Goal: Task Accomplishment & Management: Manage account settings

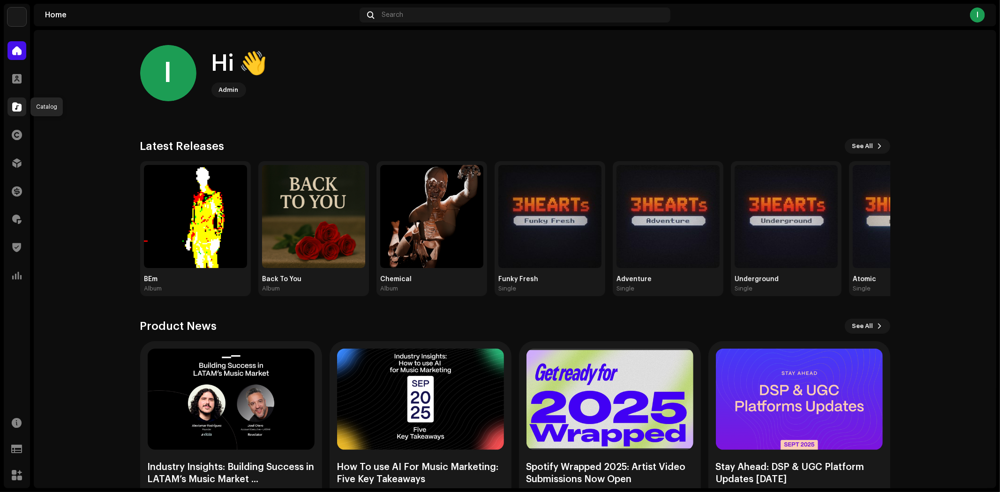
click at [16, 103] on span at bounding box center [16, 107] width 9 height 8
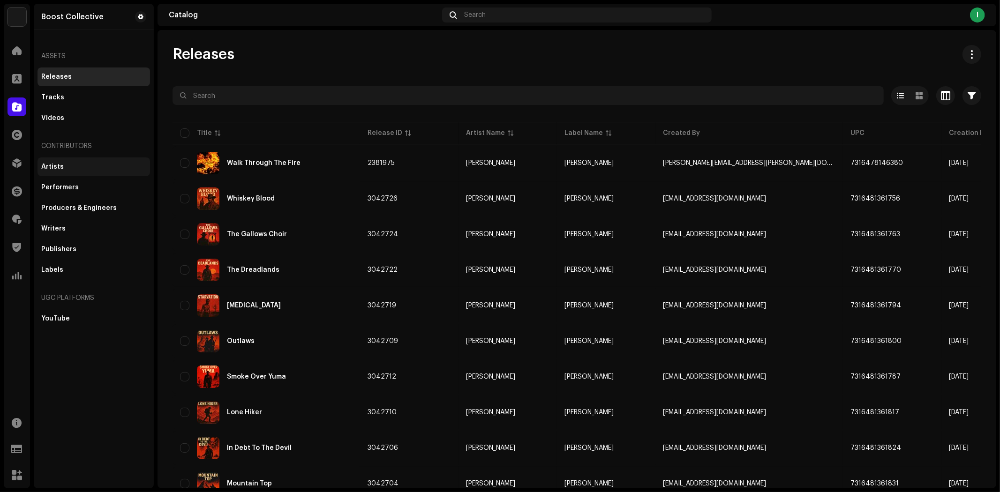
click at [74, 165] on div "Artists" at bounding box center [93, 167] width 105 height 8
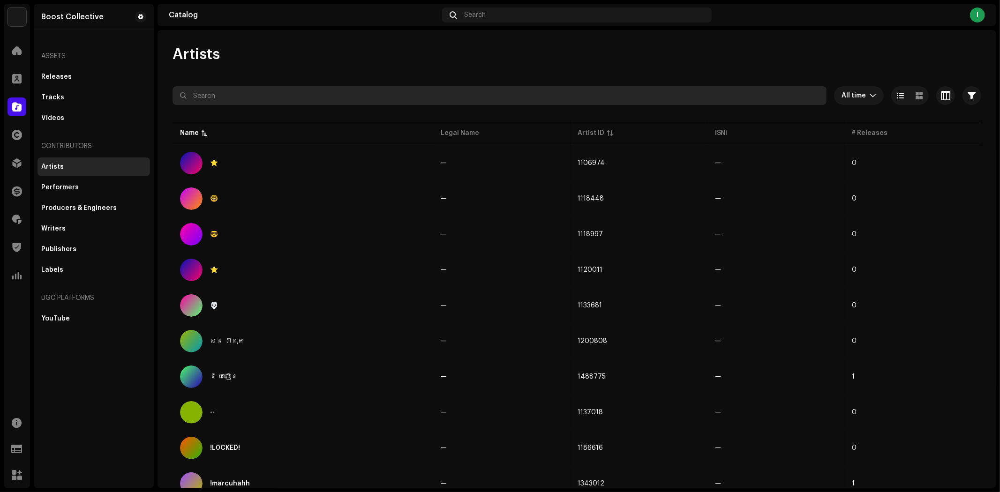
click at [300, 95] on input "text" at bounding box center [500, 95] width 654 height 19
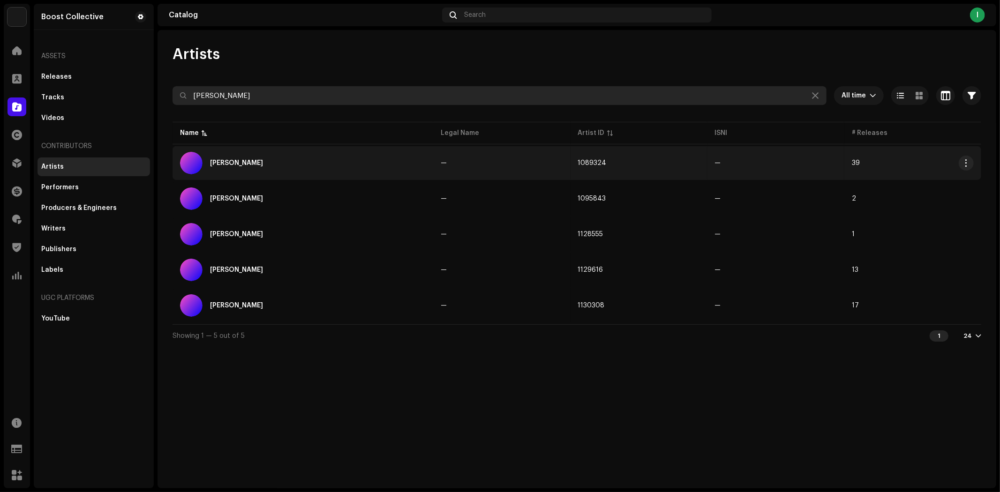
type input "[PERSON_NAME]"
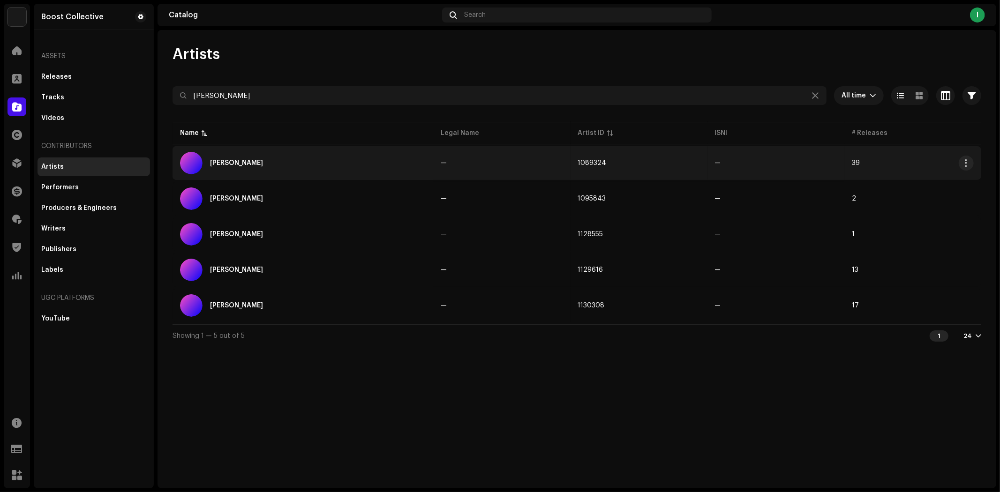
click at [340, 150] on td "[PERSON_NAME]" at bounding box center [303, 163] width 261 height 34
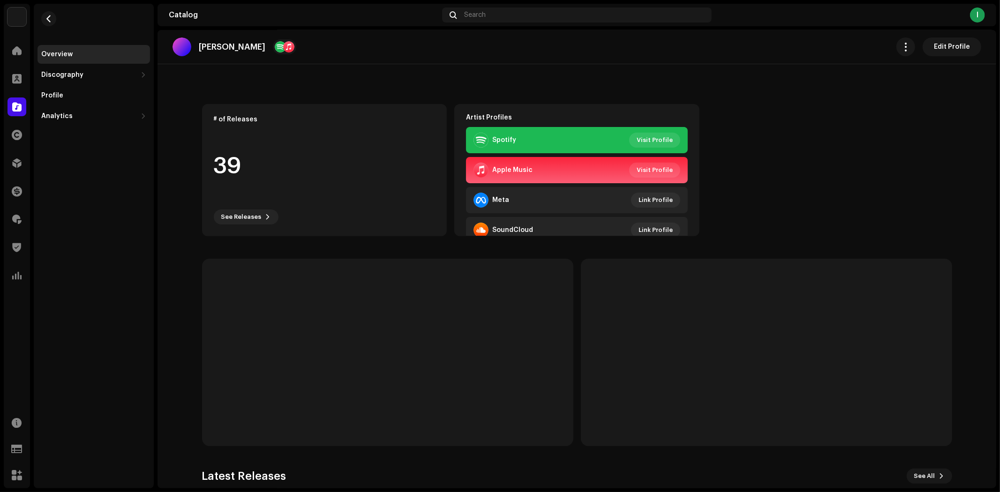
scroll to position [191, 0]
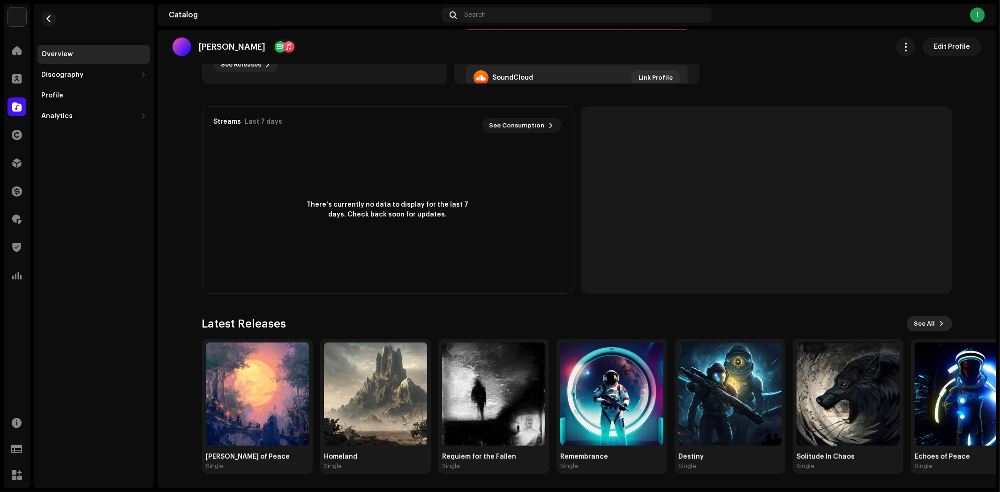
click at [921, 323] on span "See All" at bounding box center [924, 324] width 21 height 19
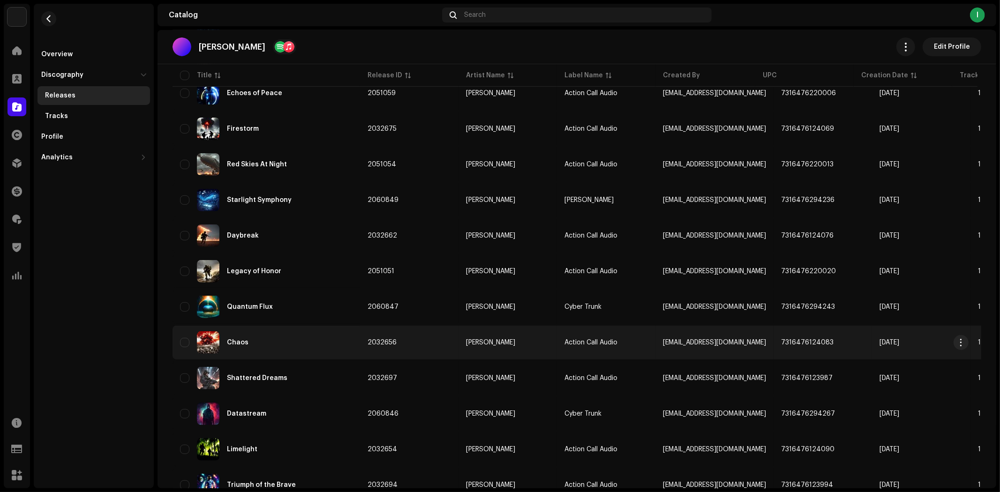
scroll to position [566, 0]
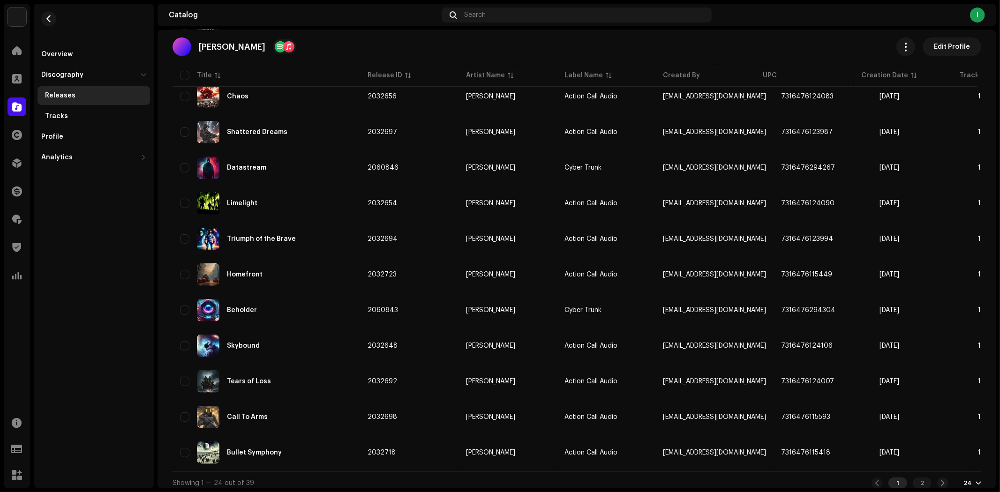
click at [976, 480] on div at bounding box center [979, 484] width 6 height 8
click at [959, 461] on div "72" at bounding box center [953, 460] width 38 height 19
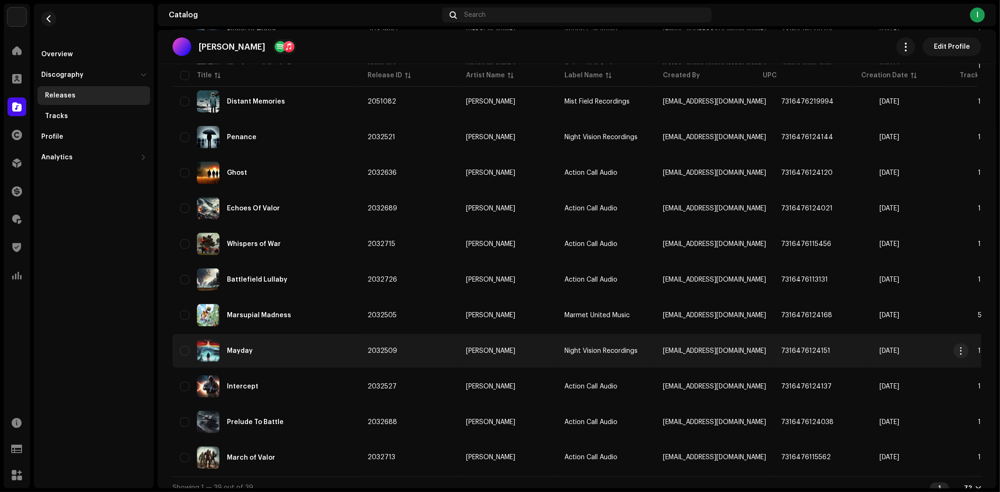
scroll to position [1096, 0]
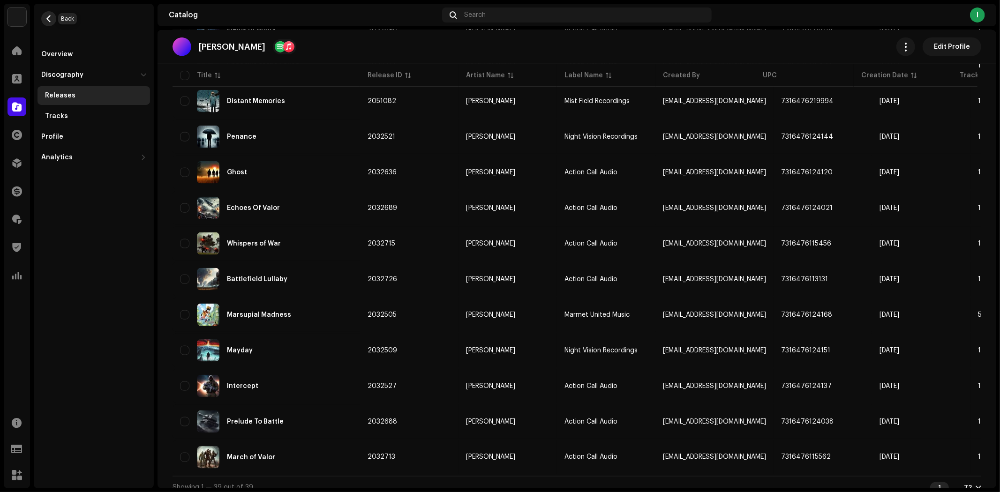
click at [52, 19] on span "button" at bounding box center [48, 19] width 7 height 8
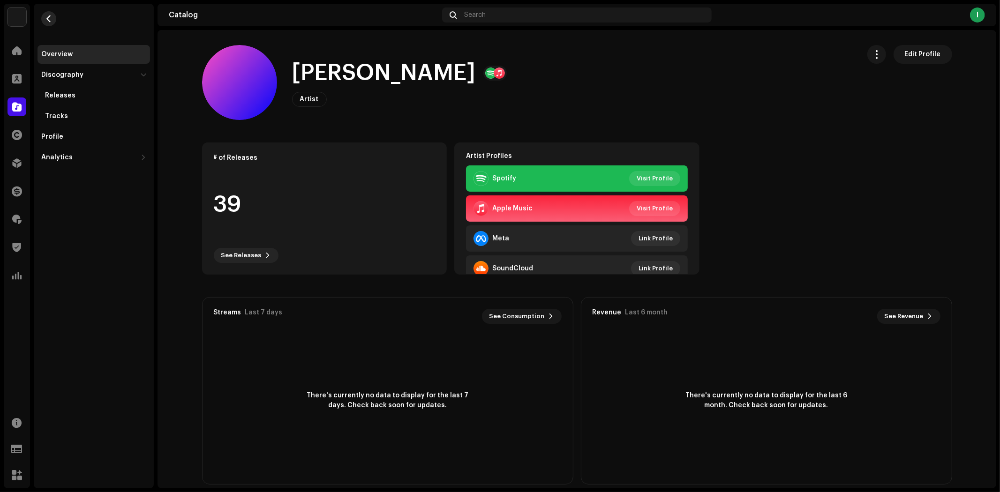
click at [44, 16] on button "button" at bounding box center [48, 18] width 15 height 15
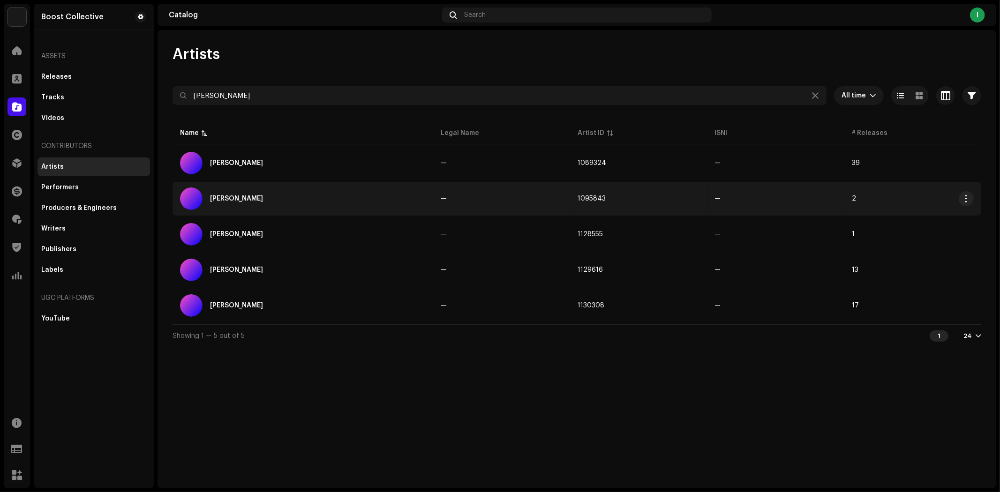
click at [317, 199] on div "[PERSON_NAME]" at bounding box center [303, 199] width 246 height 23
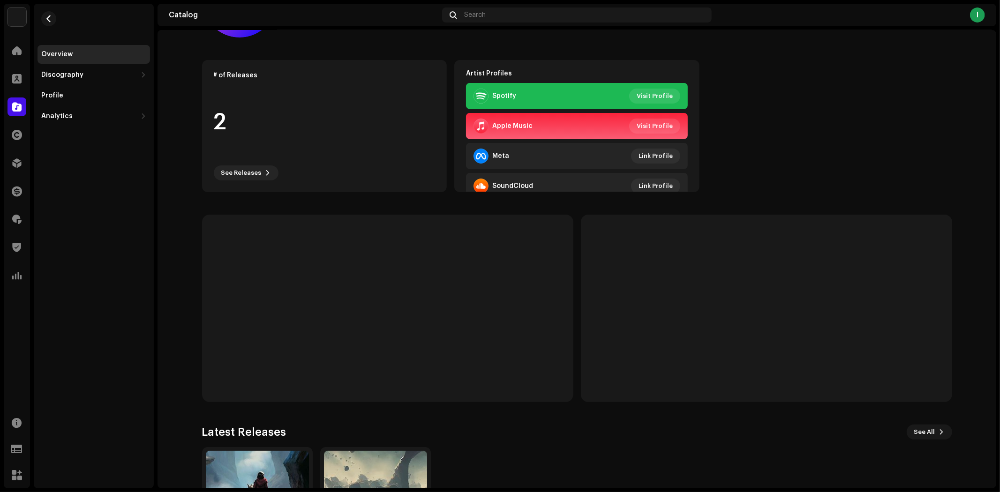
scroll to position [191, 0]
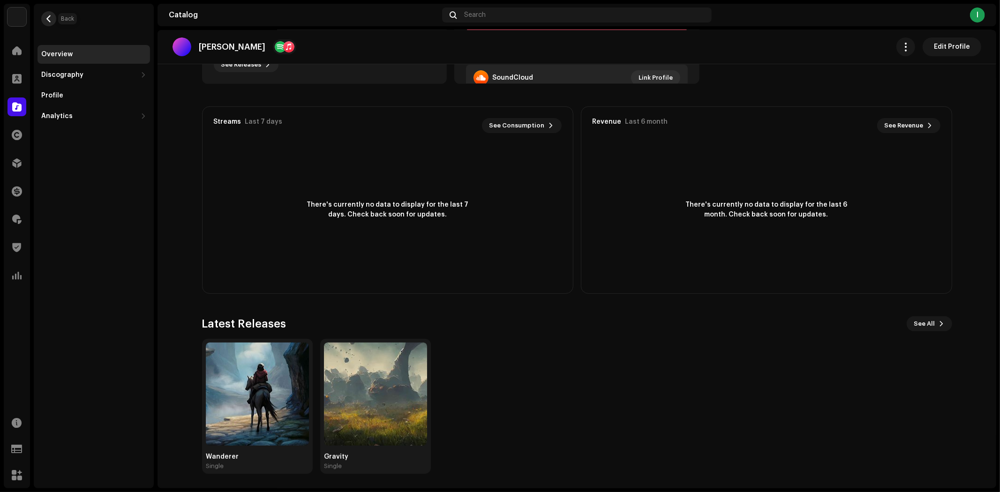
click at [45, 18] on span "button" at bounding box center [48, 19] width 7 height 8
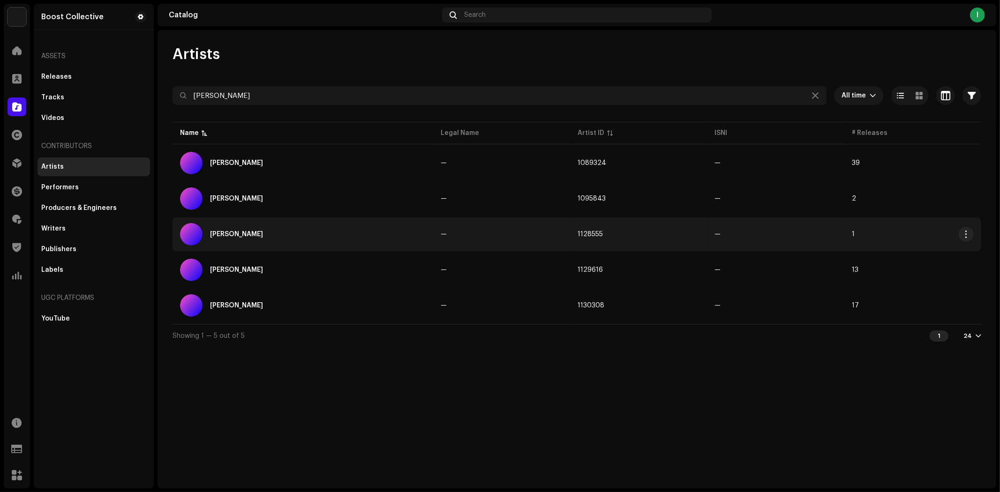
click at [307, 226] on div "[PERSON_NAME]" at bounding box center [303, 234] width 246 height 23
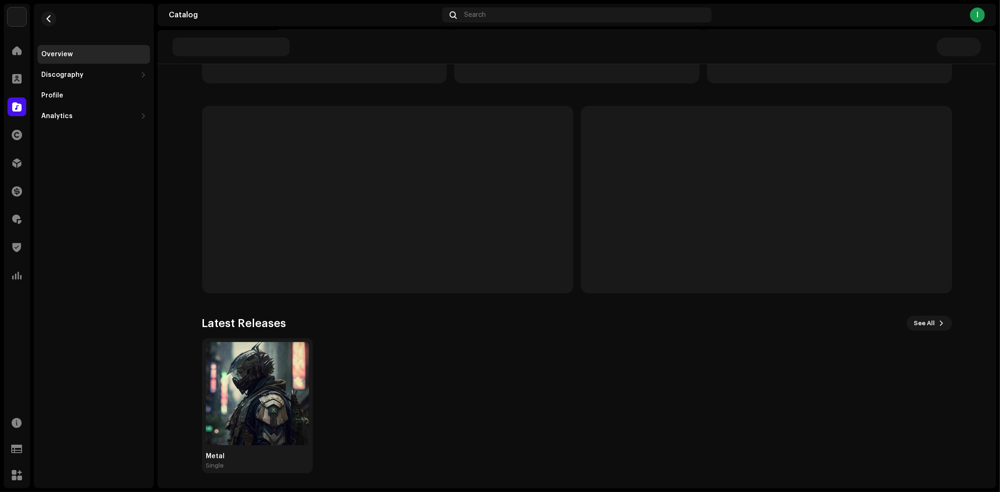
scroll to position [190, 0]
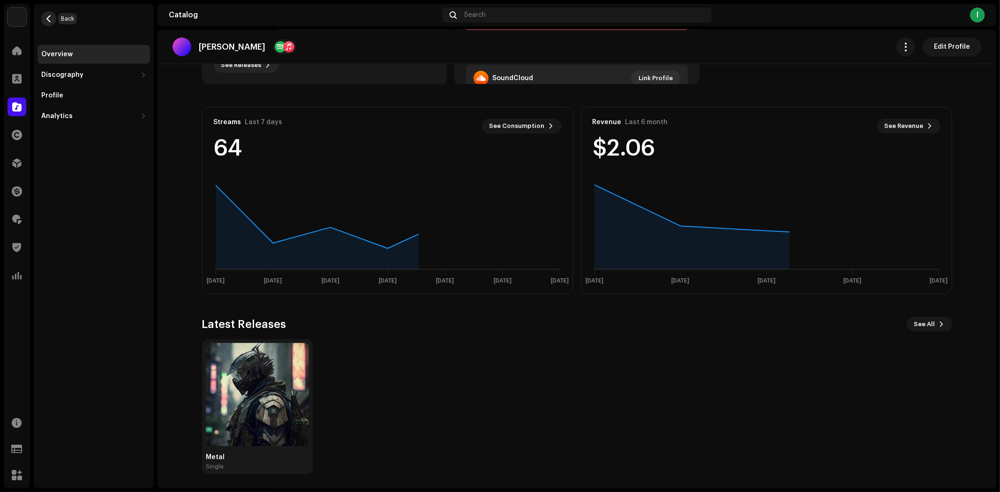
click at [47, 15] on span "button" at bounding box center [48, 19] width 7 height 8
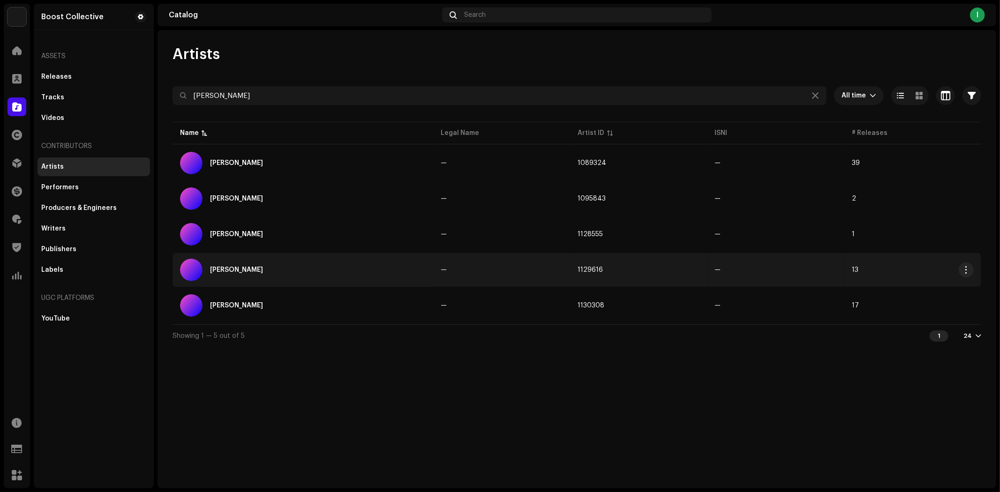
click at [316, 264] on div "[PERSON_NAME]" at bounding box center [303, 270] width 246 height 23
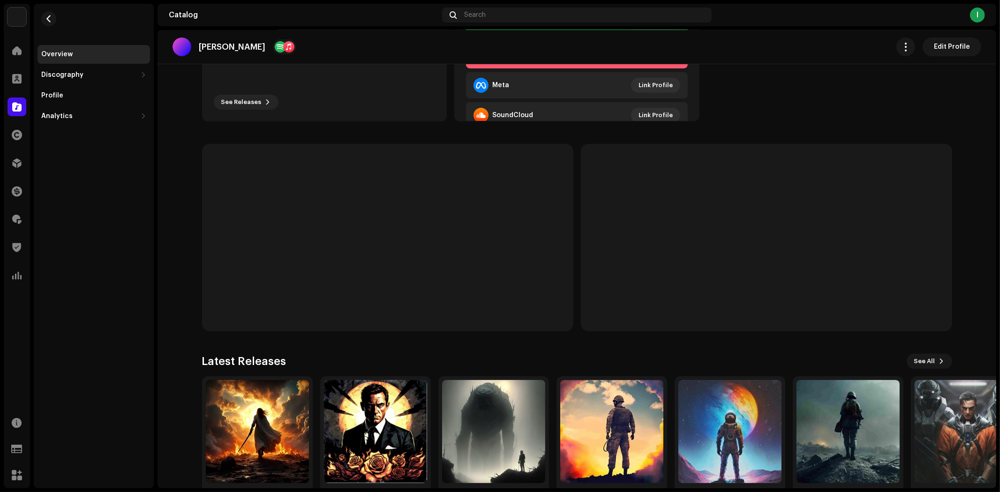
scroll to position [191, 0]
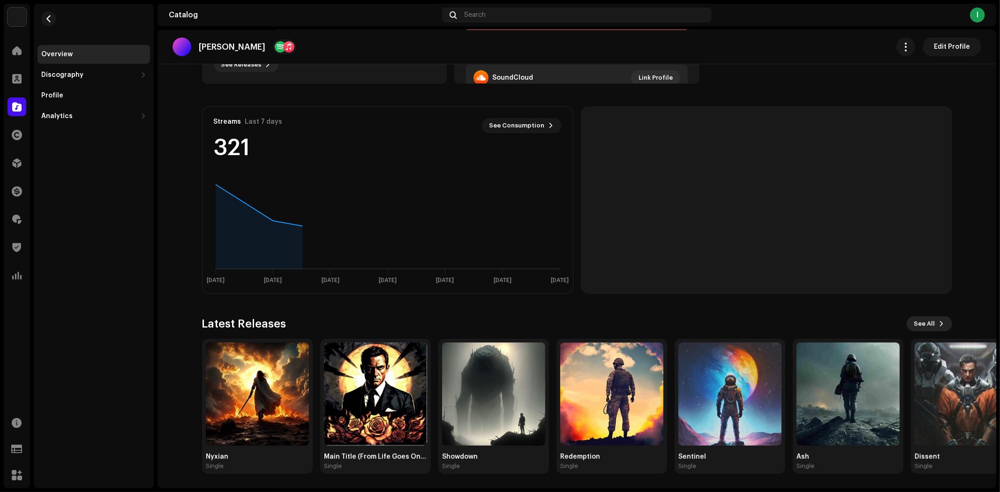
click at [925, 318] on span "See All" at bounding box center [924, 324] width 21 height 19
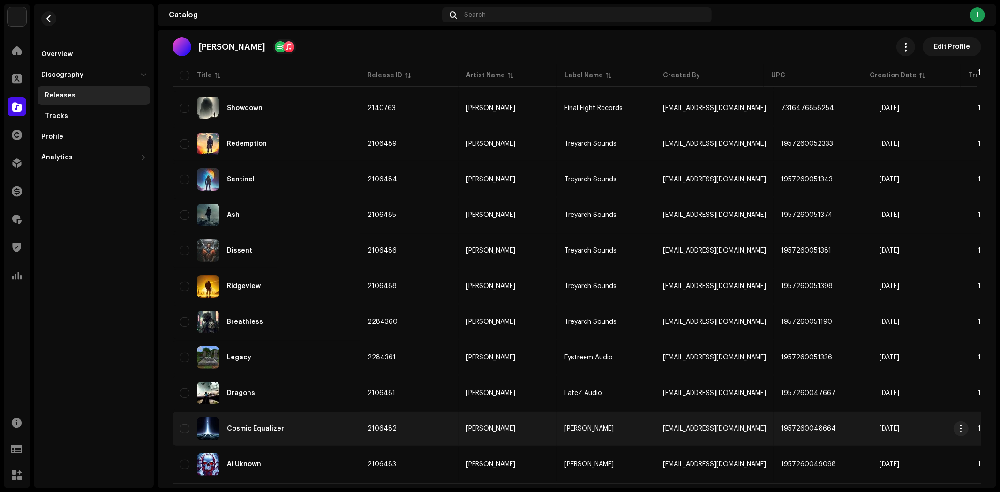
scroll to position [179, 0]
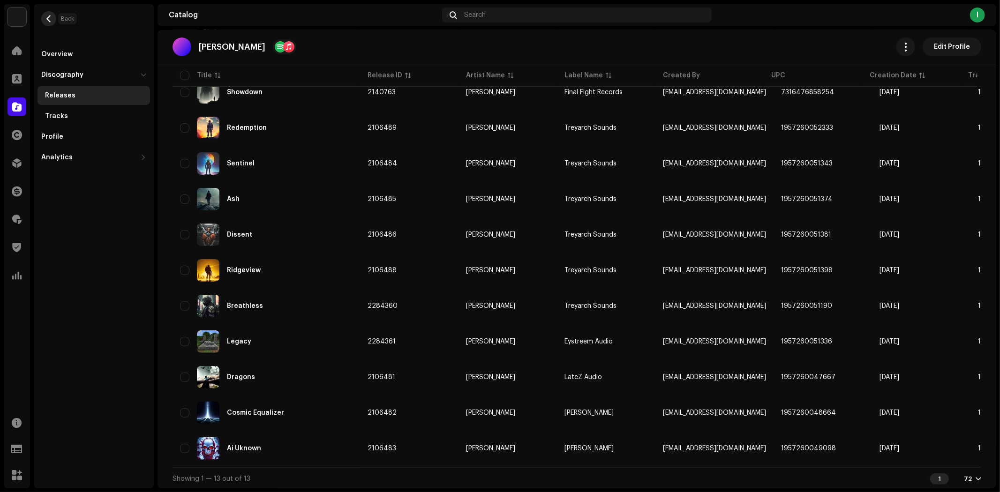
click at [50, 19] on span "button" at bounding box center [48, 19] width 7 height 8
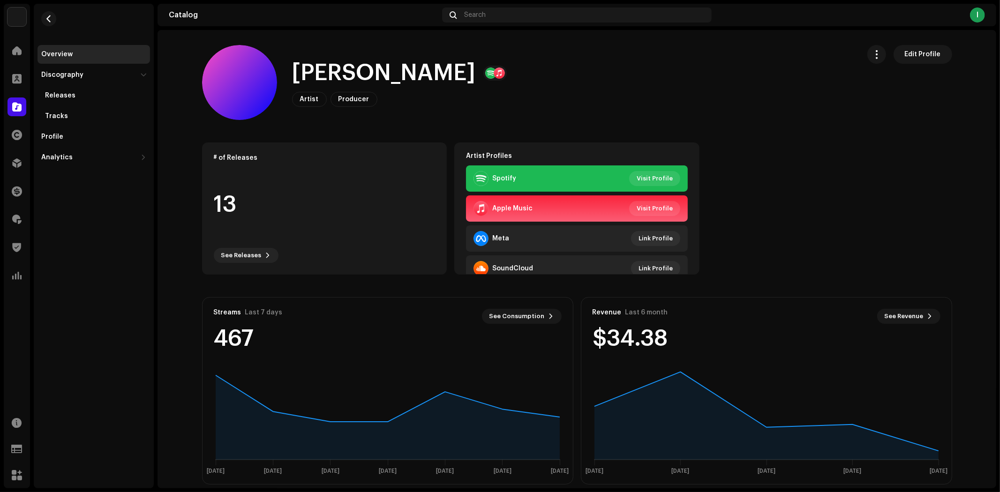
click at [43, 12] on re-m-nav-back at bounding box center [49, 24] width 23 height 41
click at [48, 15] on span "button" at bounding box center [48, 19] width 7 height 8
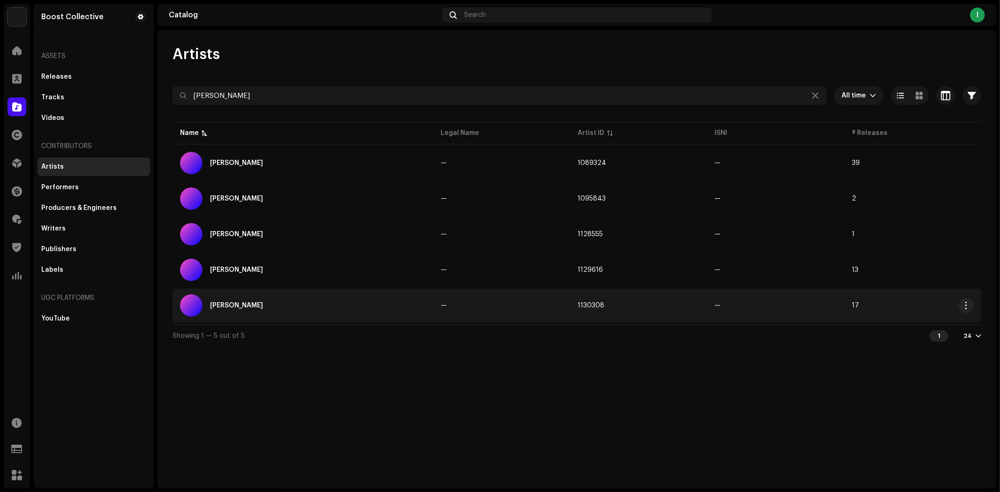
click at [297, 302] on div "[PERSON_NAME]" at bounding box center [303, 305] width 246 height 23
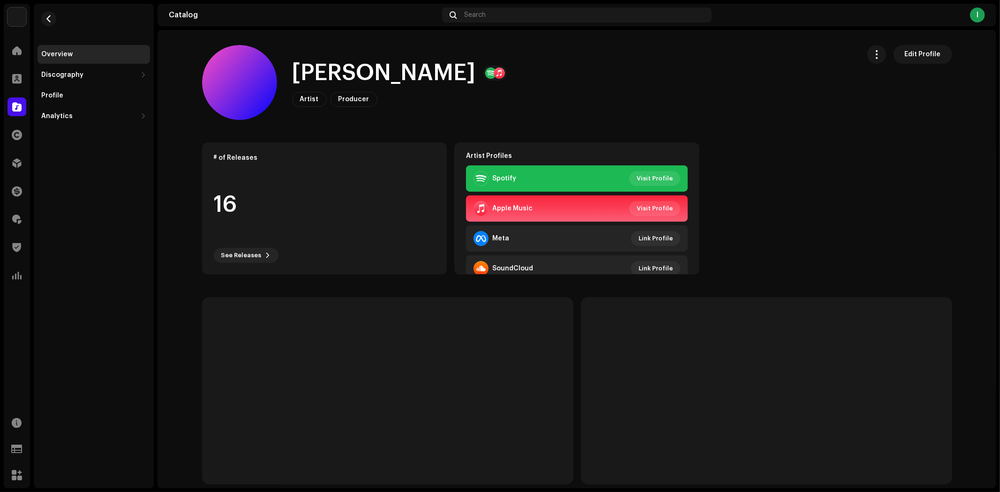
scroll to position [191, 0]
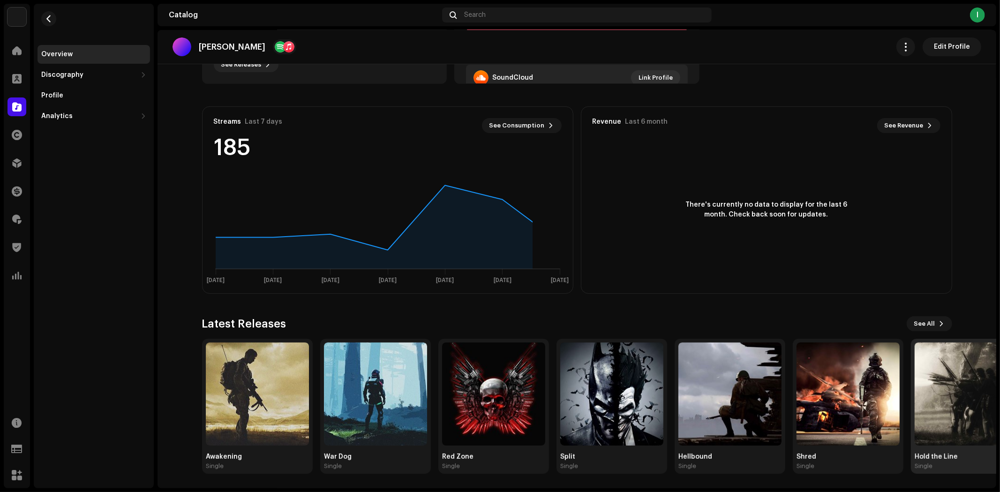
click at [938, 385] on img at bounding box center [966, 394] width 103 height 103
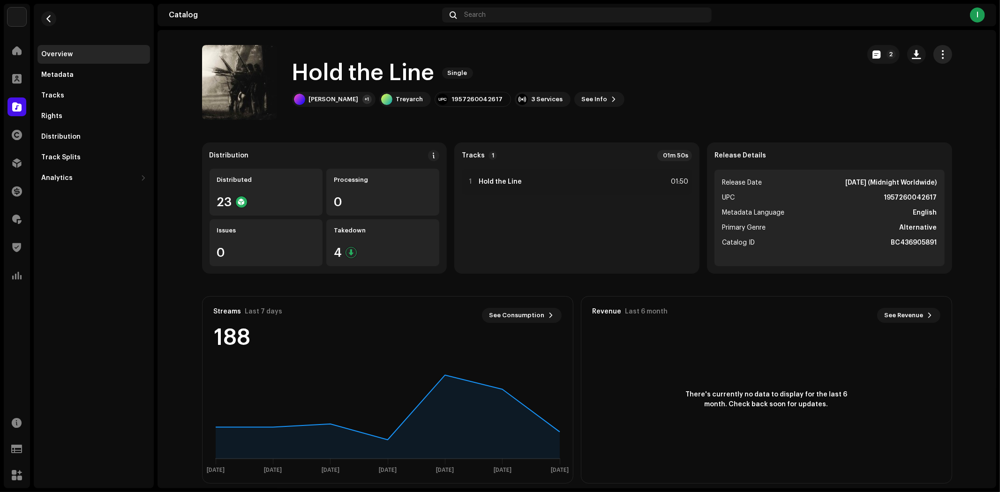
click at [934, 53] on button "button" at bounding box center [943, 54] width 19 height 19
click at [868, 93] on div "Edit" at bounding box center [897, 96] width 87 height 8
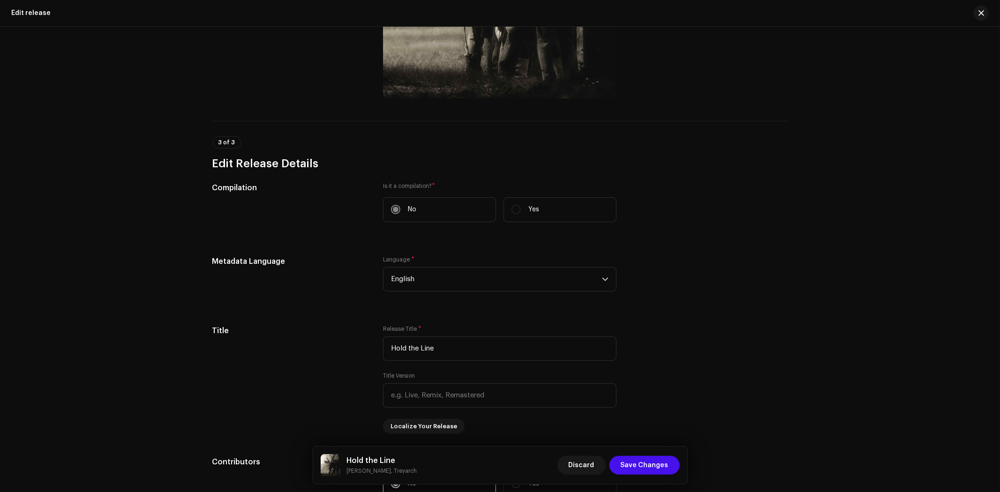
scroll to position [885, 0]
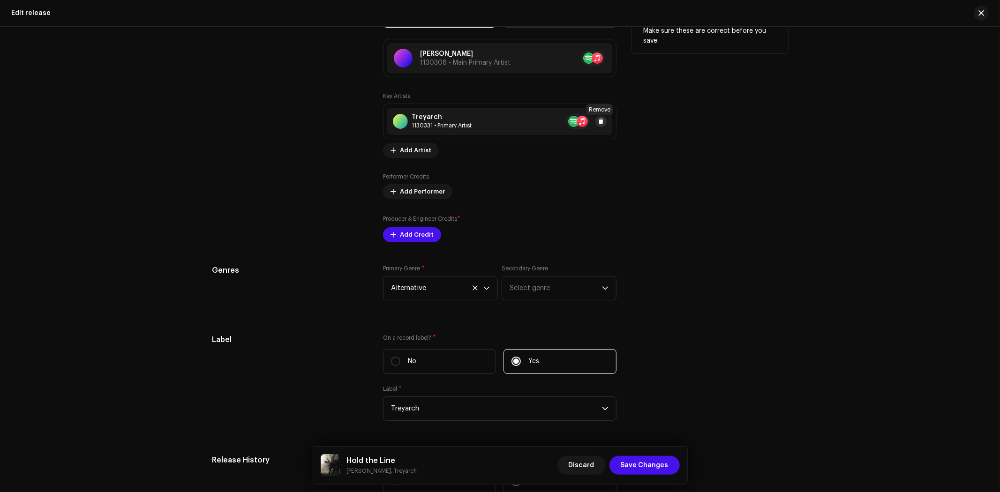
click at [599, 122] on span at bounding box center [601, 122] width 6 height 8
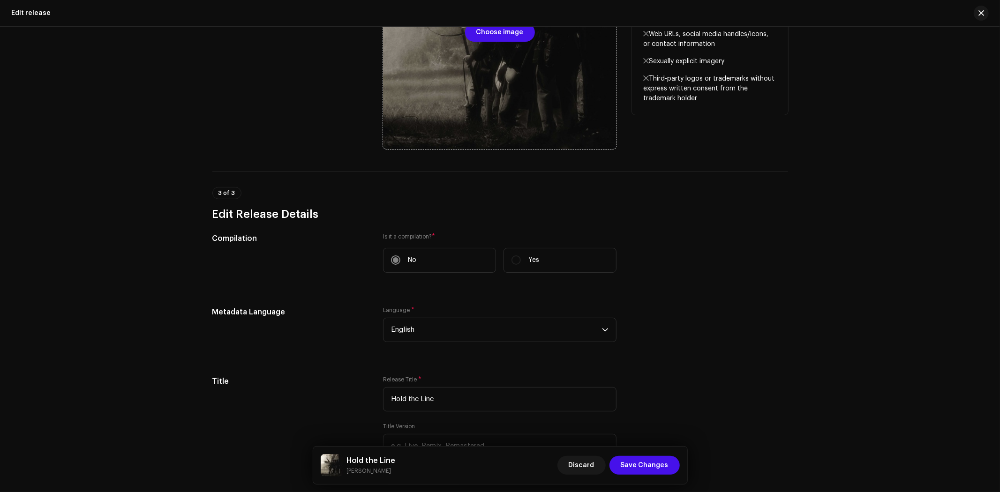
scroll to position [104, 0]
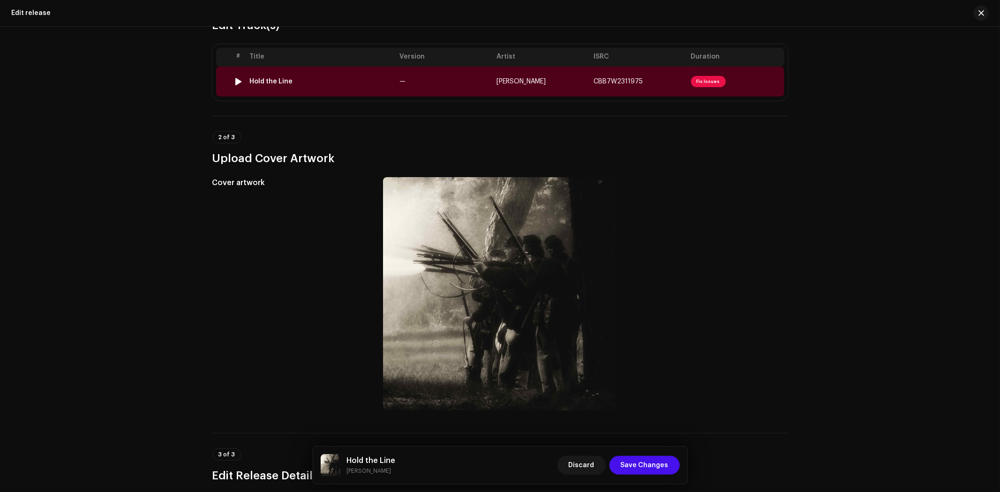
click at [568, 88] on td "[PERSON_NAME]" at bounding box center [541, 82] width 97 height 30
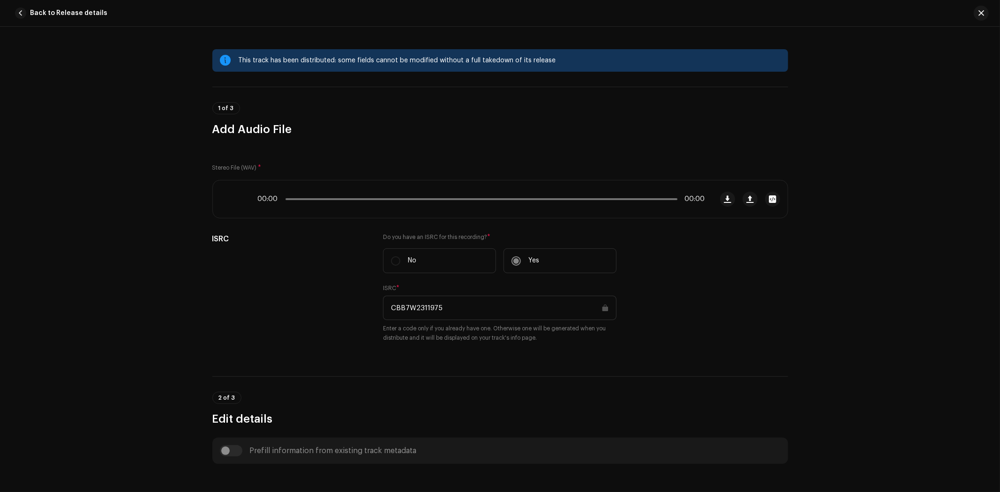
scroll to position [377, 0]
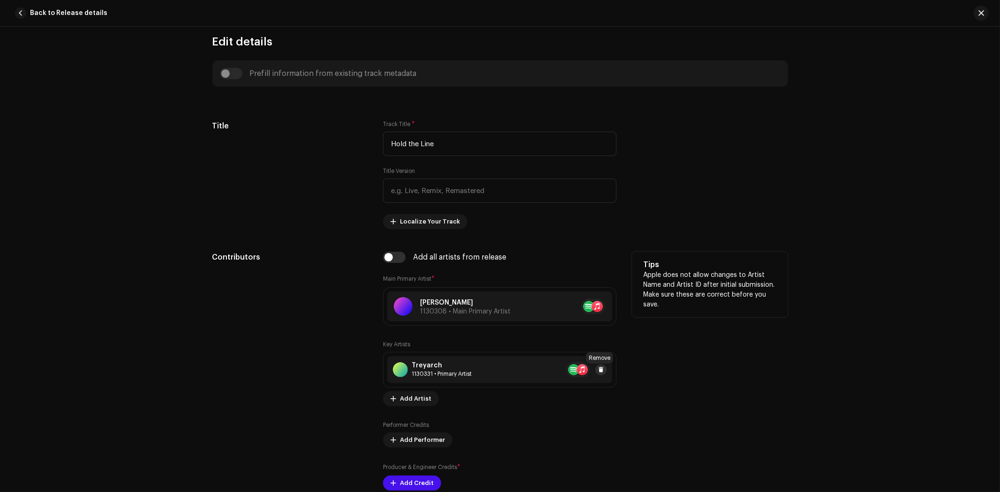
click at [598, 369] on span at bounding box center [601, 370] width 6 height 8
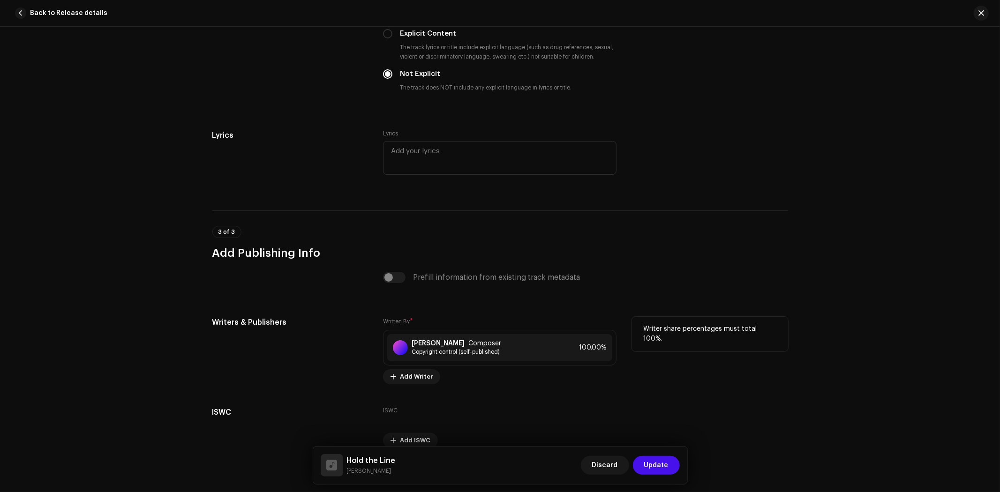
scroll to position [1731, 0]
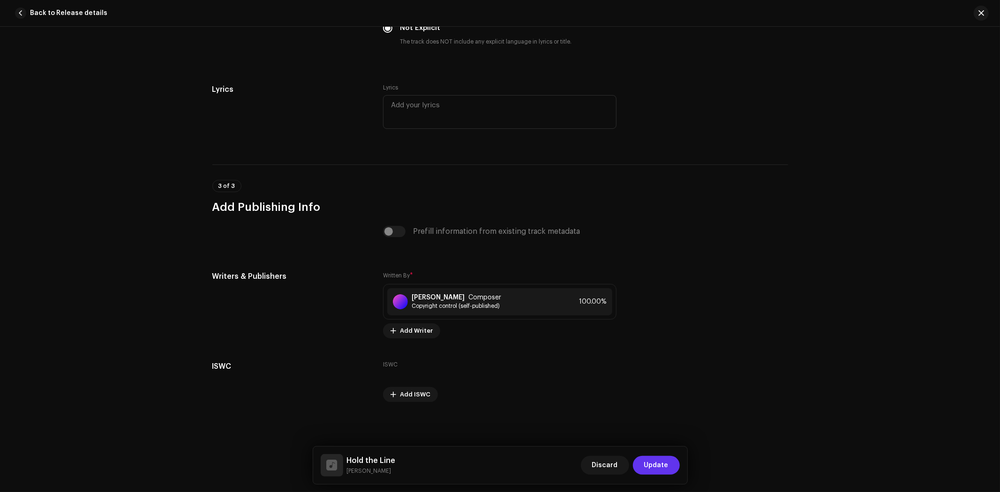
click at [667, 468] on span "Update" at bounding box center [656, 465] width 24 height 19
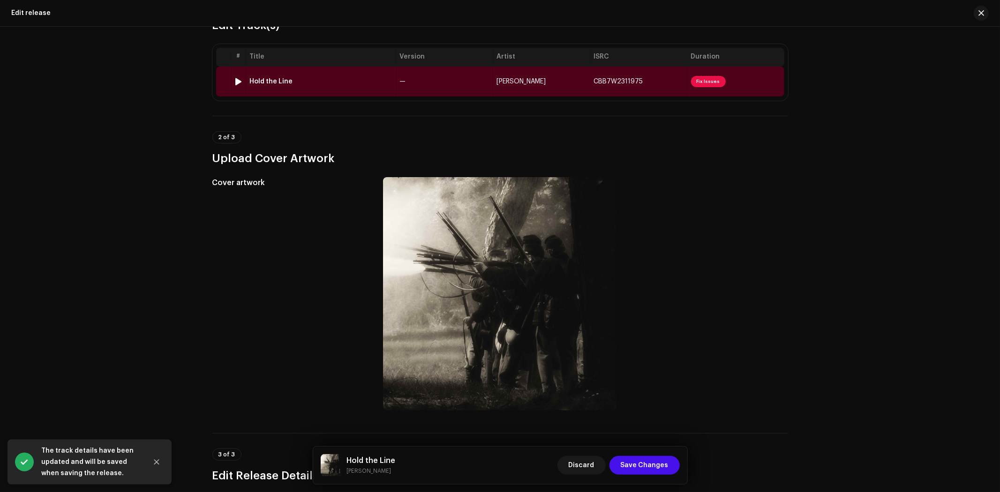
click at [664, 75] on td "CBB7W2311975" at bounding box center [638, 82] width 97 height 30
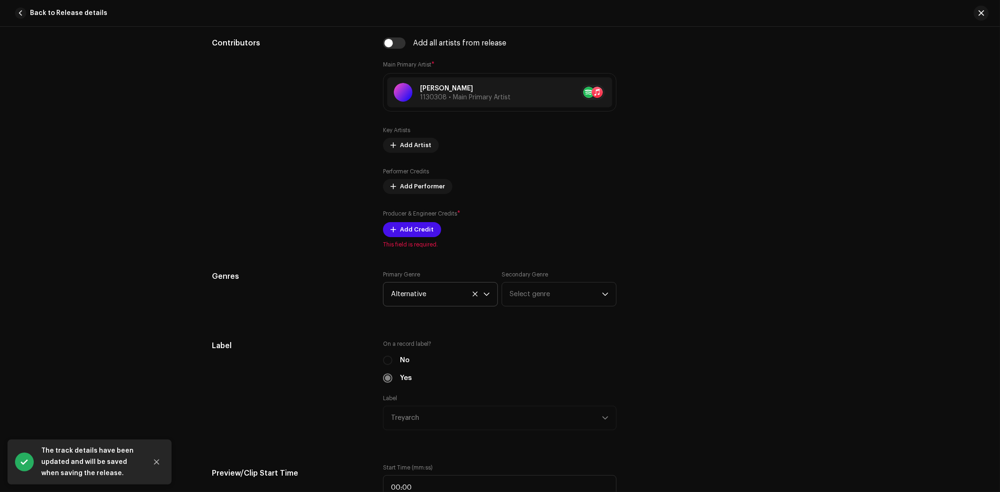
scroll to position [625, 0]
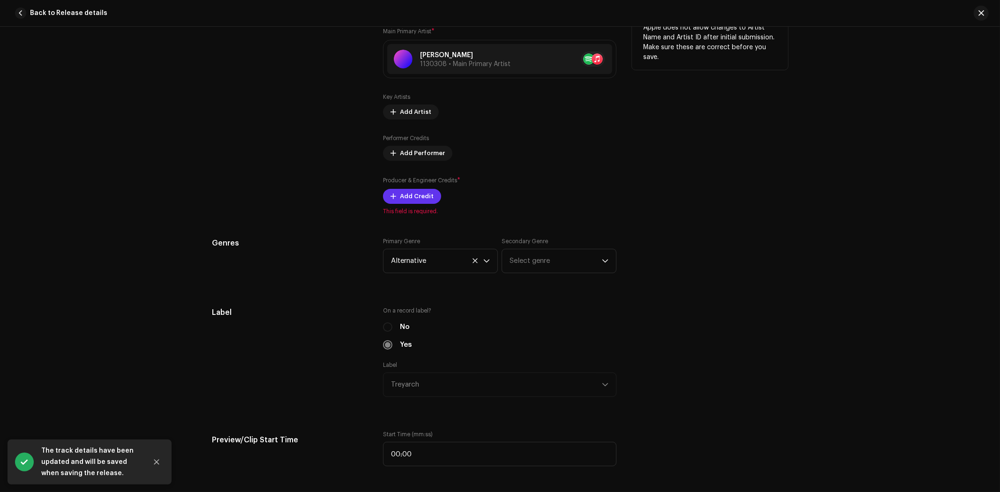
click at [402, 193] on span "Add Credit" at bounding box center [417, 196] width 34 height 19
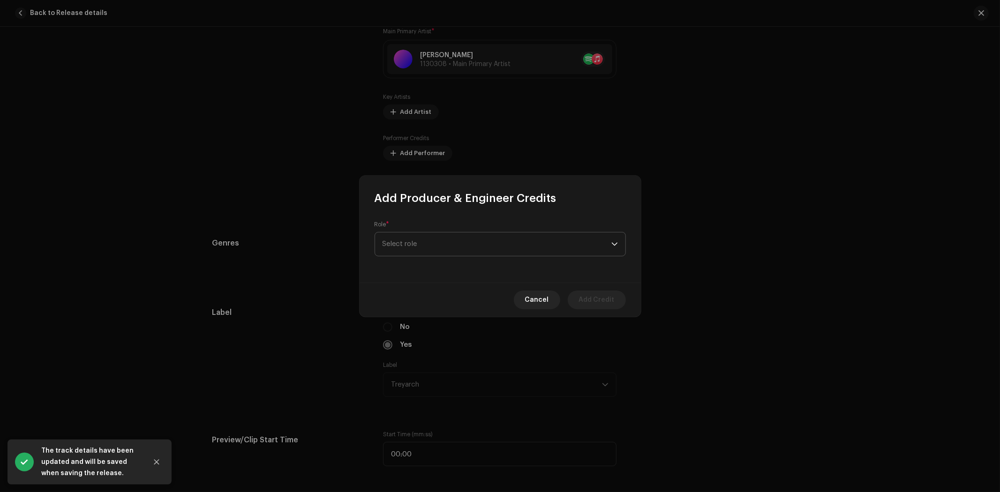
click at [431, 241] on span "Select role" at bounding box center [497, 244] width 229 height 23
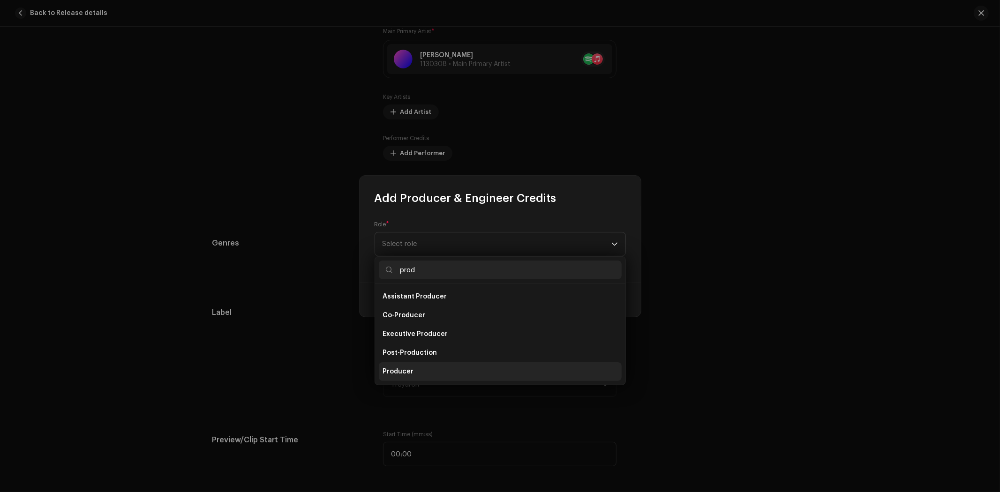
type input "prod"
click at [405, 369] on span "Producer" at bounding box center [398, 371] width 31 height 9
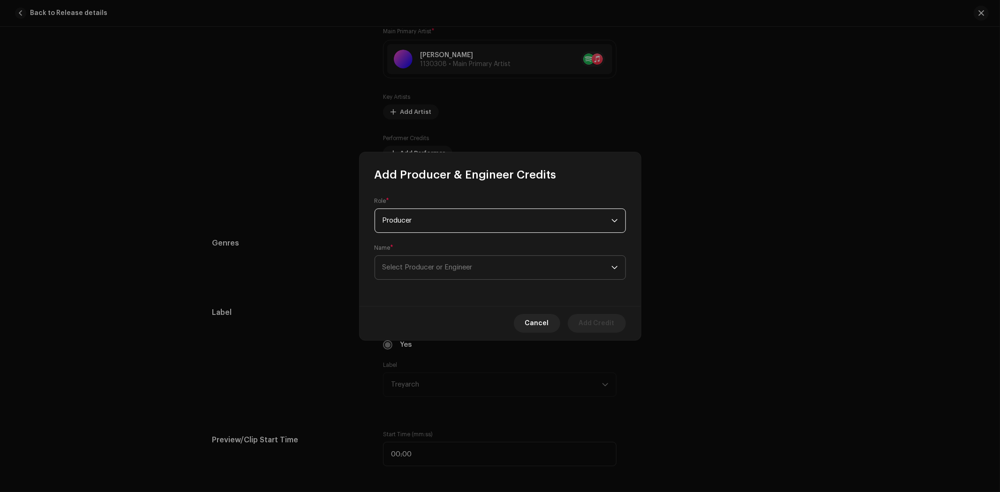
click at [434, 268] on span "Select Producer or Engineer" at bounding box center [428, 267] width 90 height 7
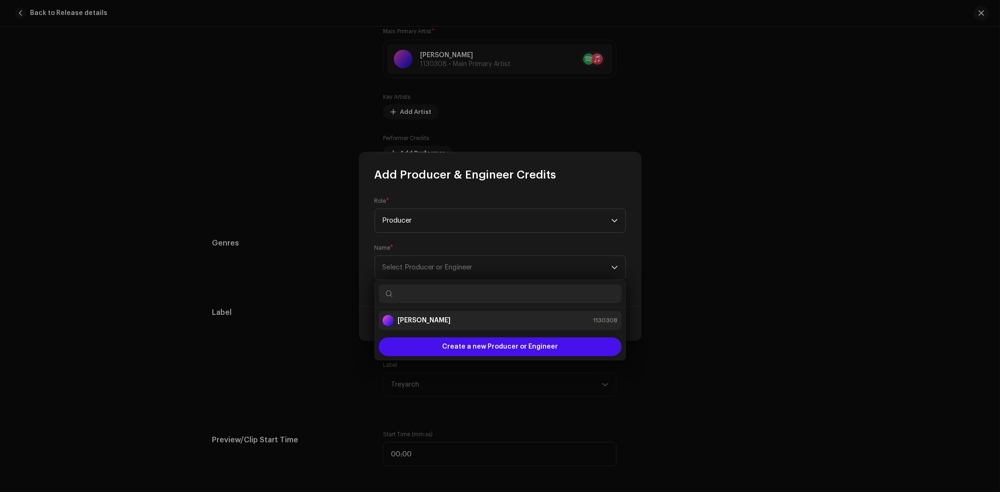
click at [432, 319] on strong "[PERSON_NAME]" at bounding box center [424, 320] width 53 height 9
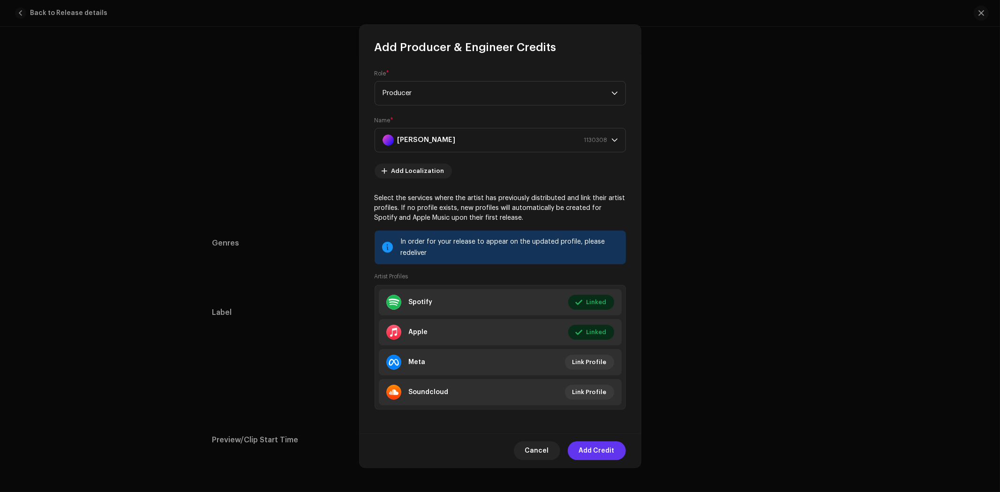
click at [601, 449] on span "Add Credit" at bounding box center [597, 451] width 36 height 19
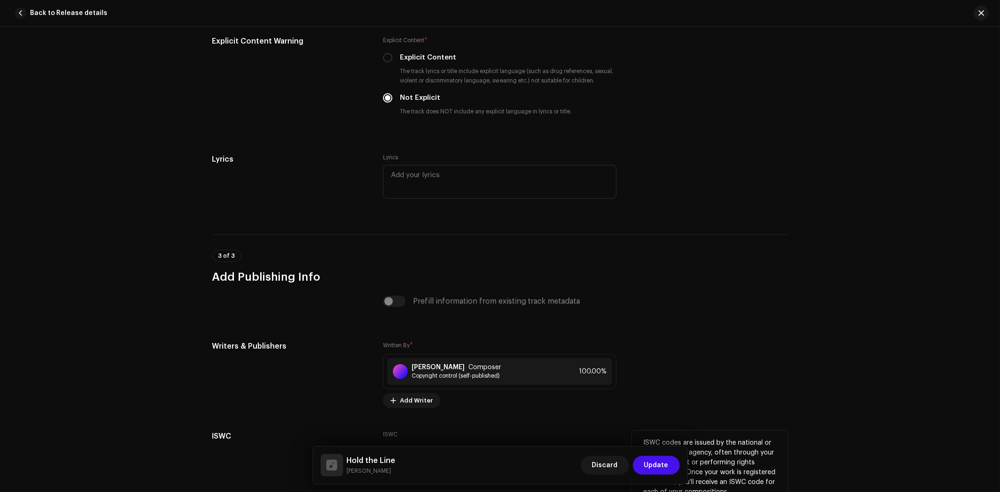
scroll to position [1759, 0]
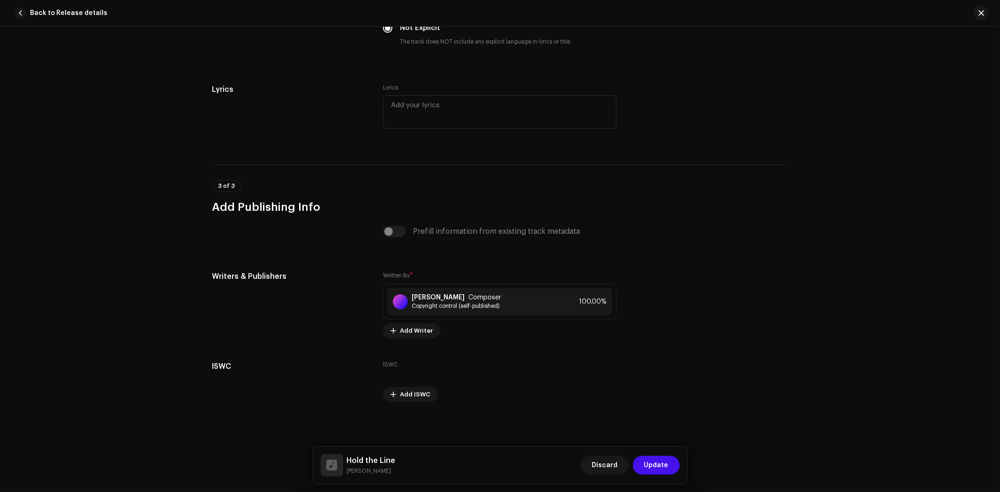
click at [664, 461] on span "Update" at bounding box center [656, 465] width 24 height 19
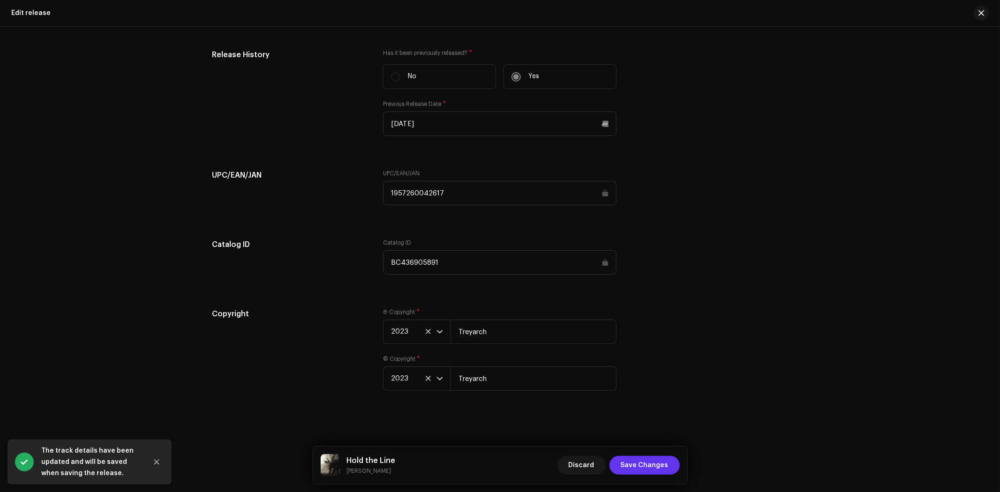
click at [648, 466] on span "Save Changes" at bounding box center [645, 465] width 48 height 19
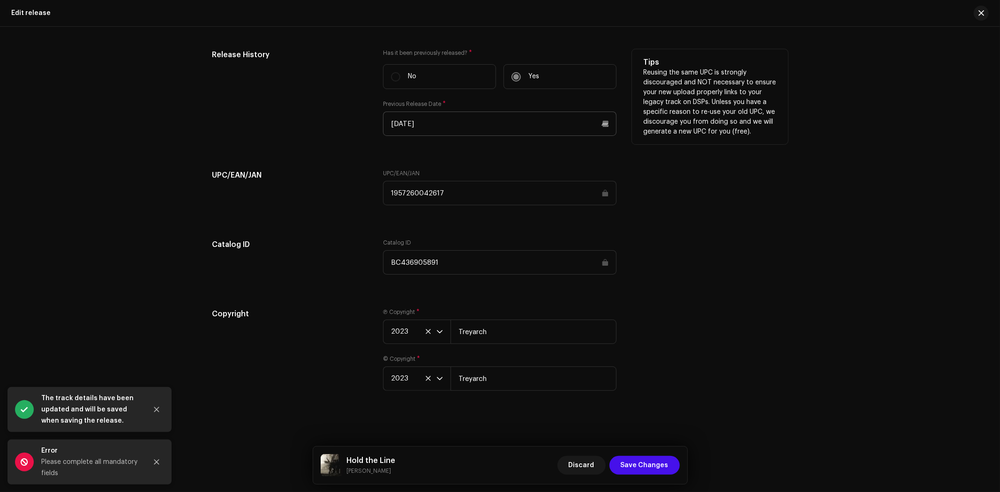
scroll to position [905, 0]
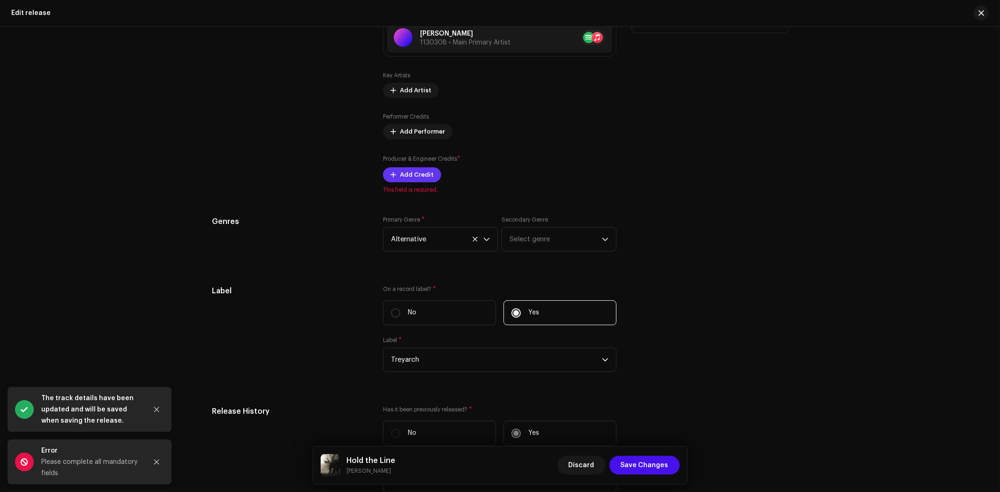
click at [415, 171] on span "Add Credit" at bounding box center [417, 175] width 34 height 19
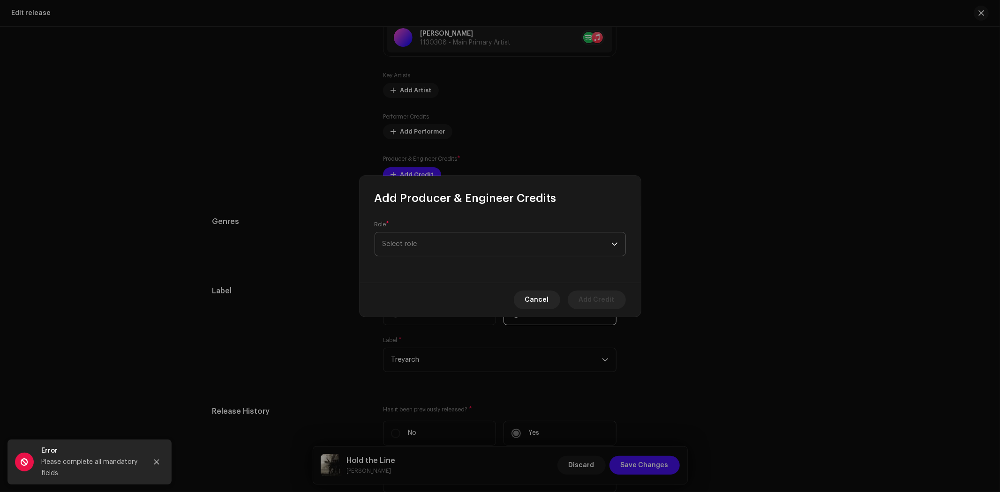
click at [449, 241] on span "Select role" at bounding box center [497, 244] width 229 height 23
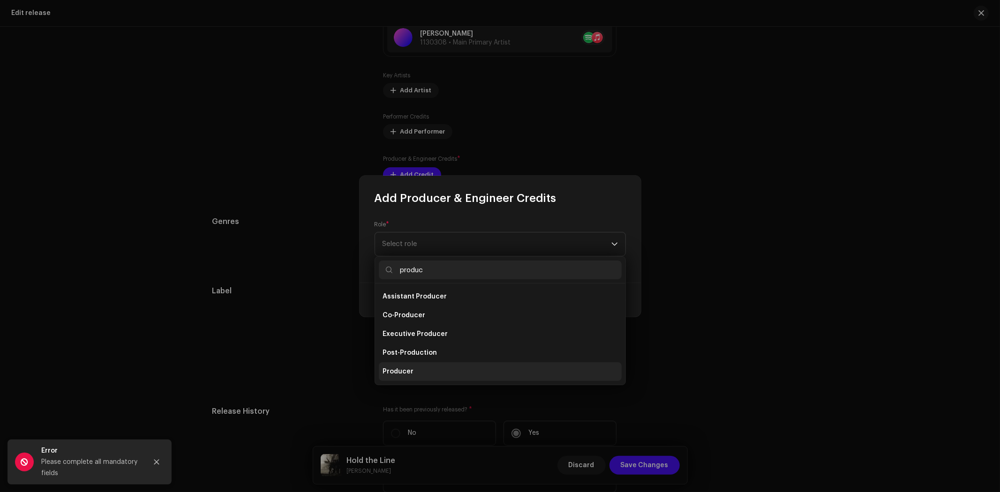
type input "produc"
click at [401, 370] on span "Producer" at bounding box center [398, 371] width 31 height 9
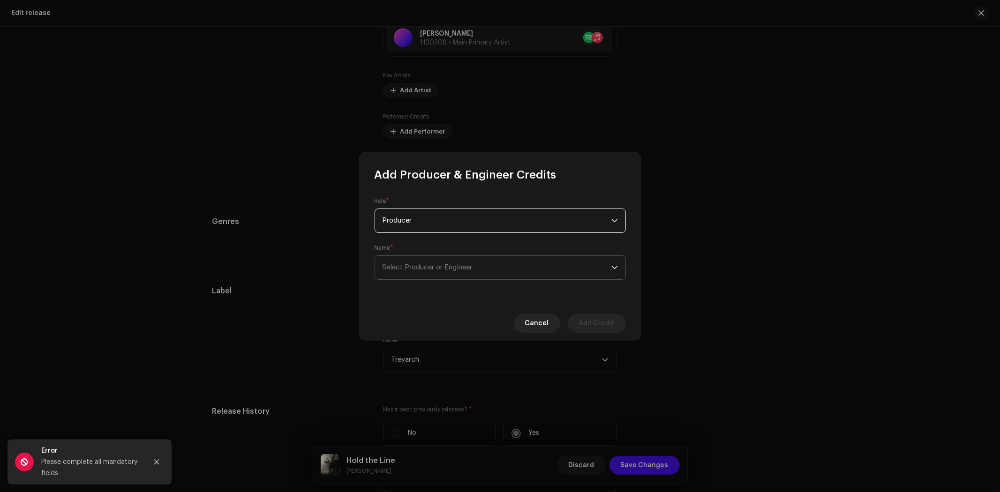
click at [458, 272] on span "Select Producer or Engineer" at bounding box center [497, 267] width 229 height 23
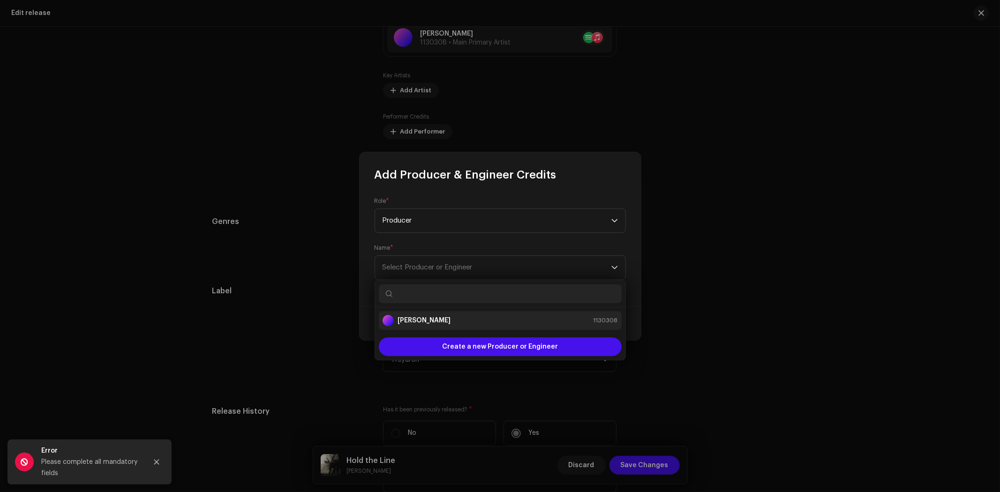
click at [438, 324] on strong "[PERSON_NAME]" at bounding box center [424, 320] width 53 height 9
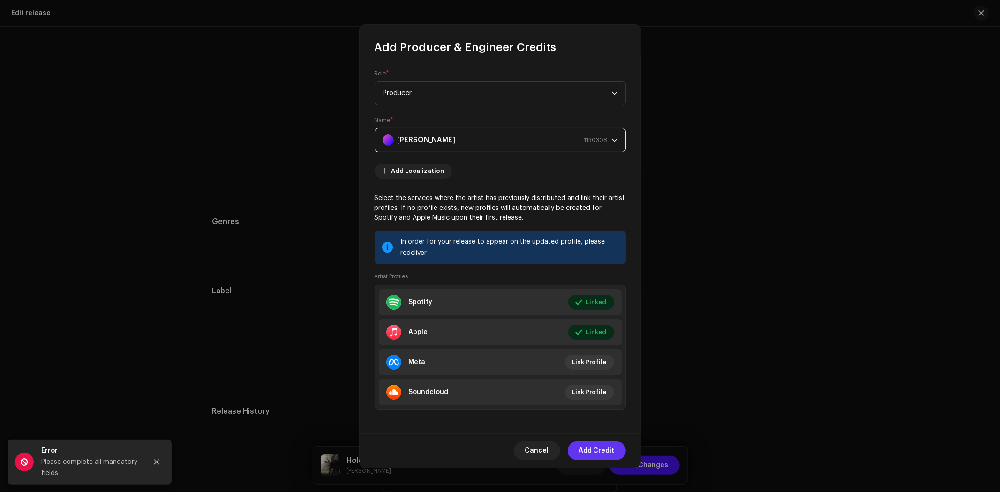
click at [599, 447] on span "Add Credit" at bounding box center [597, 451] width 36 height 19
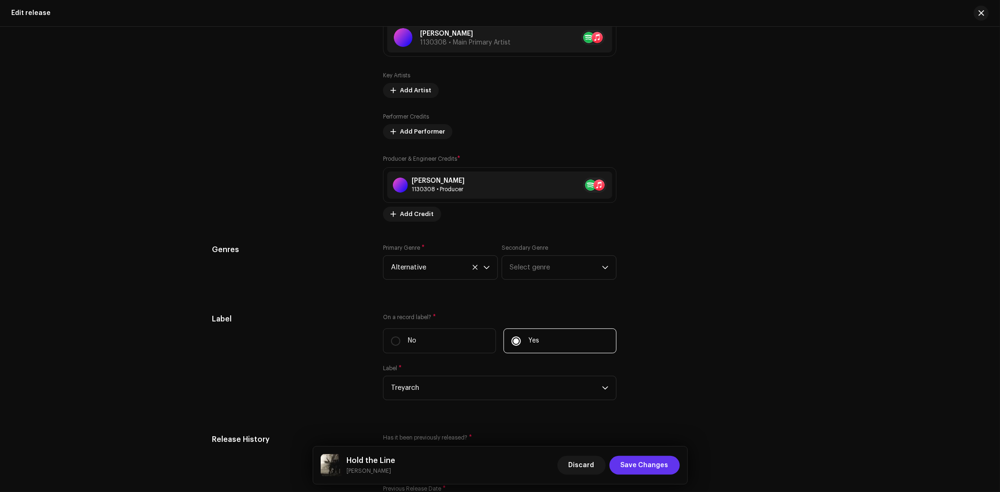
click at [654, 471] on span "Save Changes" at bounding box center [645, 465] width 48 height 19
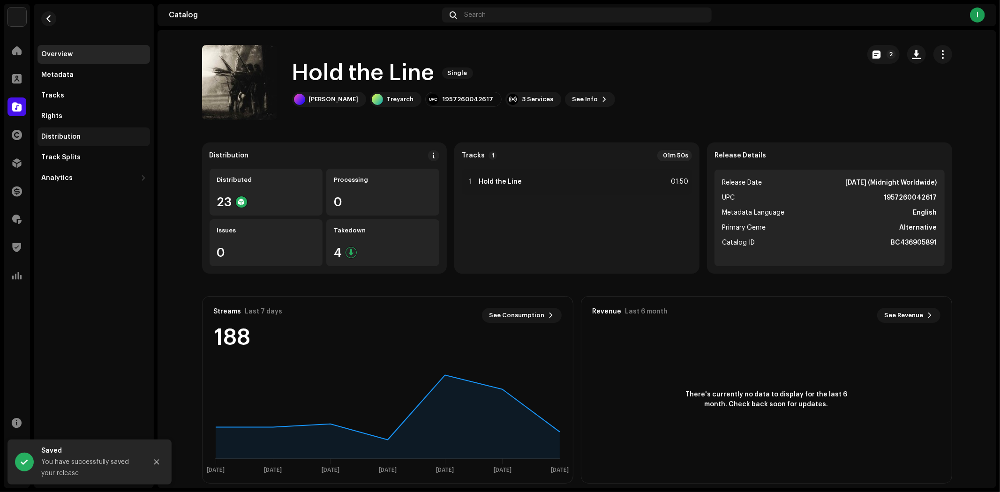
click at [92, 134] on div "Distribution" at bounding box center [93, 137] width 105 height 8
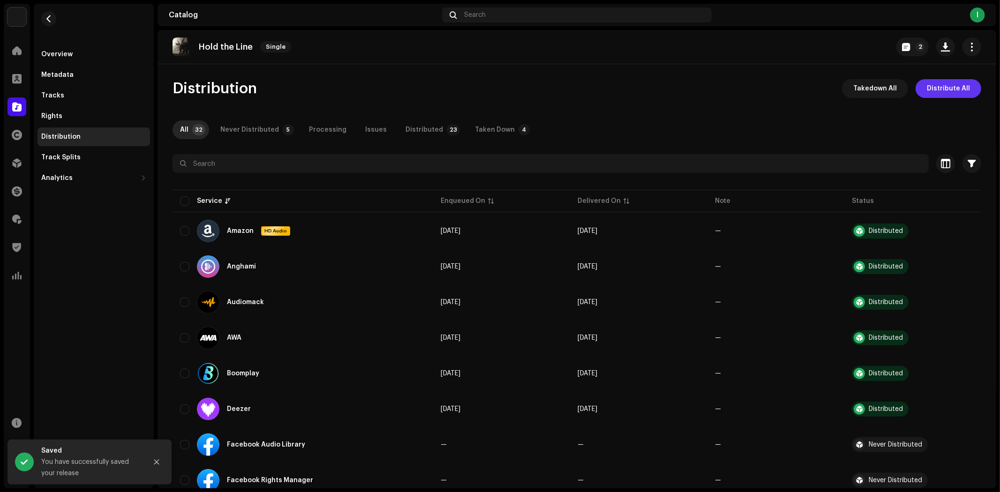
click at [942, 89] on span "Distribute All" at bounding box center [948, 88] width 43 height 19
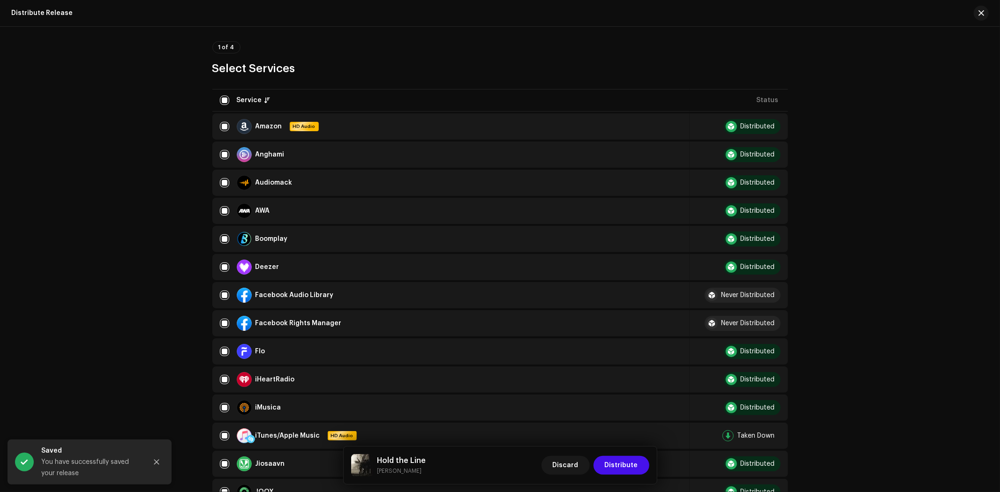
scroll to position [208, 0]
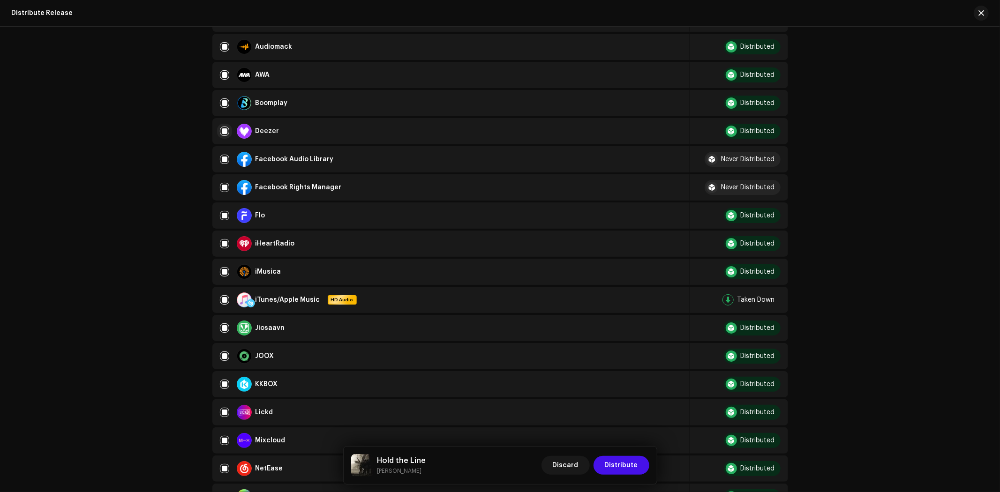
click at [222, 127] on input "checkbox" at bounding box center [224, 131] width 9 height 9
checkbox input "false"
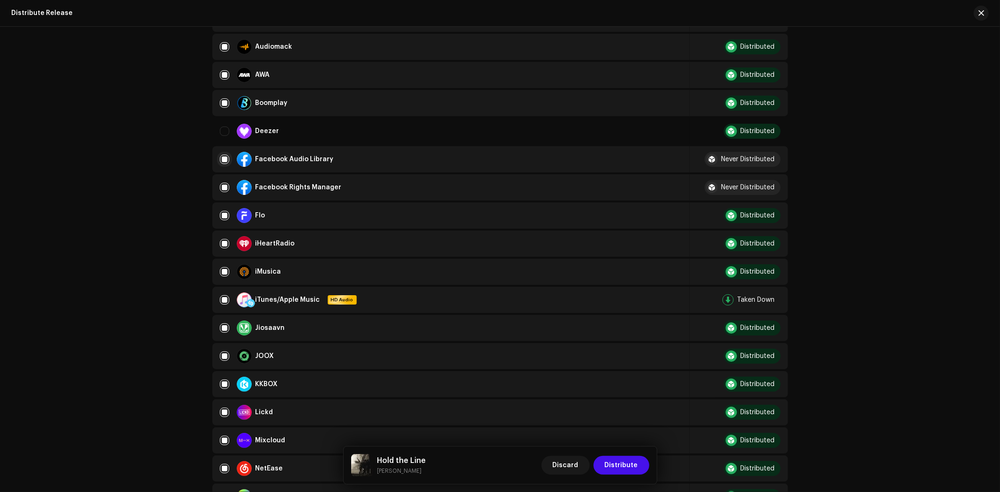
click at [222, 157] on input "Row Selected" at bounding box center [224, 159] width 9 height 9
checkbox input "false"
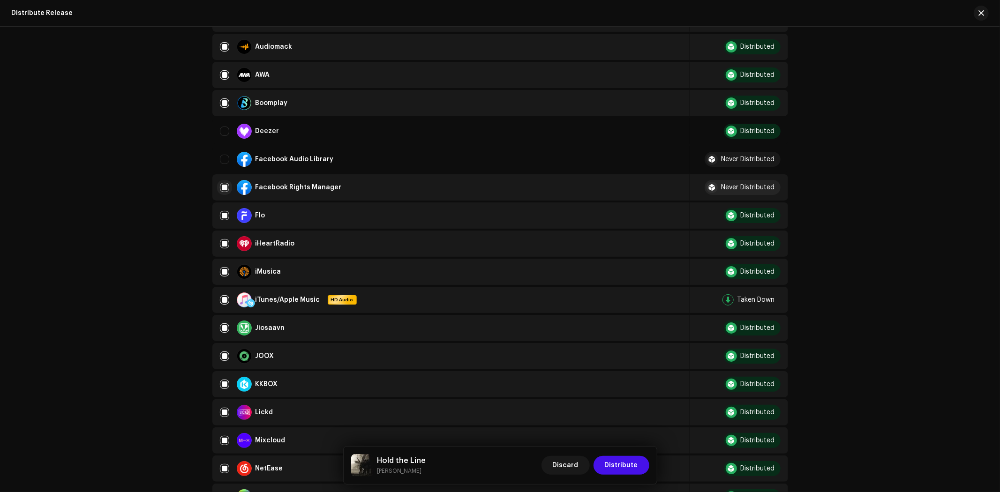
click at [222, 183] on input "Row Selected" at bounding box center [224, 187] width 9 height 9
checkbox input "false"
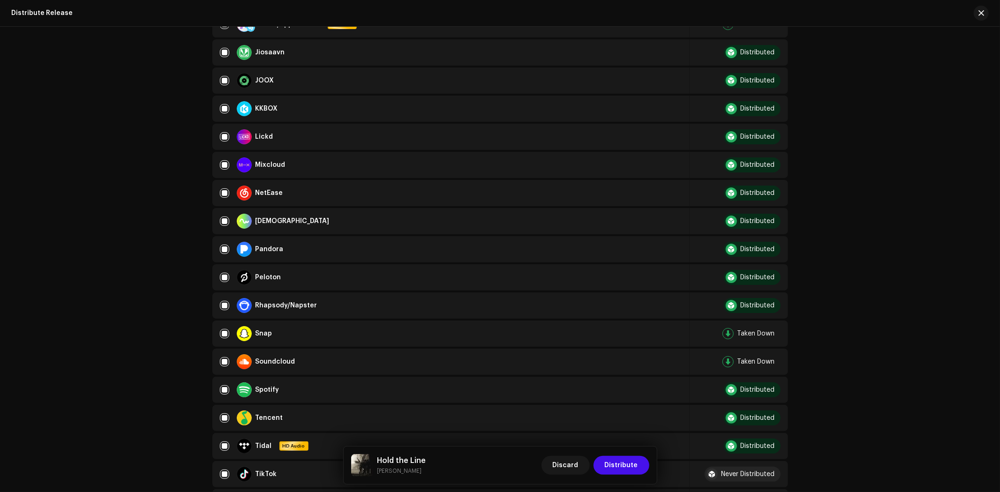
scroll to position [573, 0]
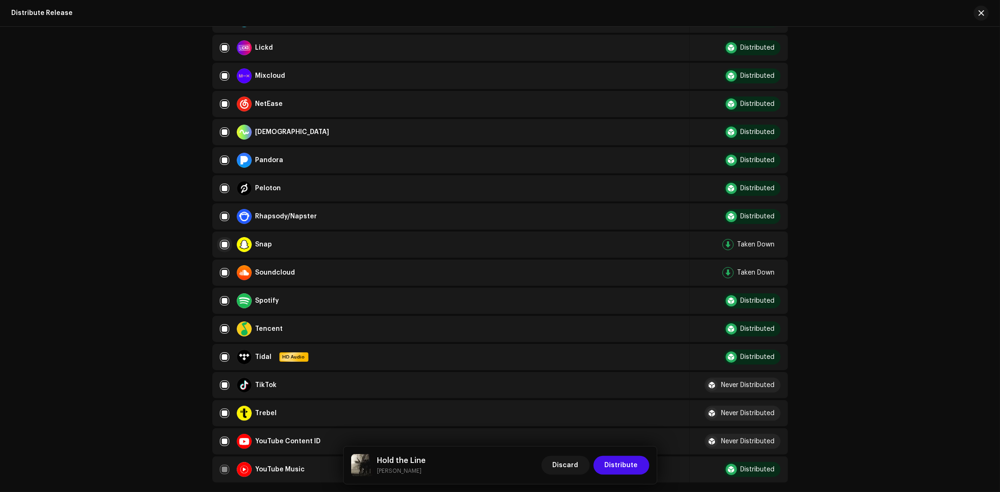
click at [224, 240] on input "Row Selected" at bounding box center [224, 244] width 9 height 9
checkbox input "false"
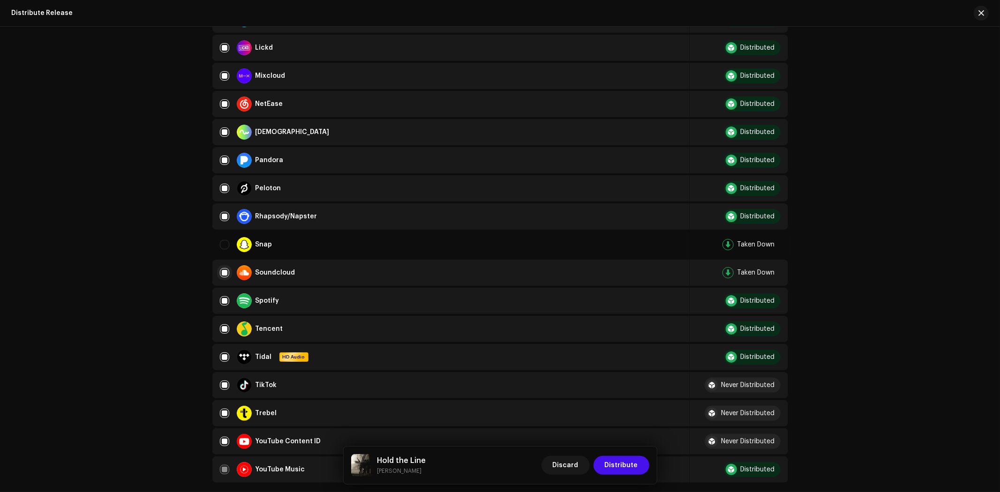
click at [220, 265] on div "Soundcloud" at bounding box center [451, 272] width 462 height 15
click at [220, 268] on input "Row Selected" at bounding box center [224, 272] width 9 height 9
checkbox input "false"
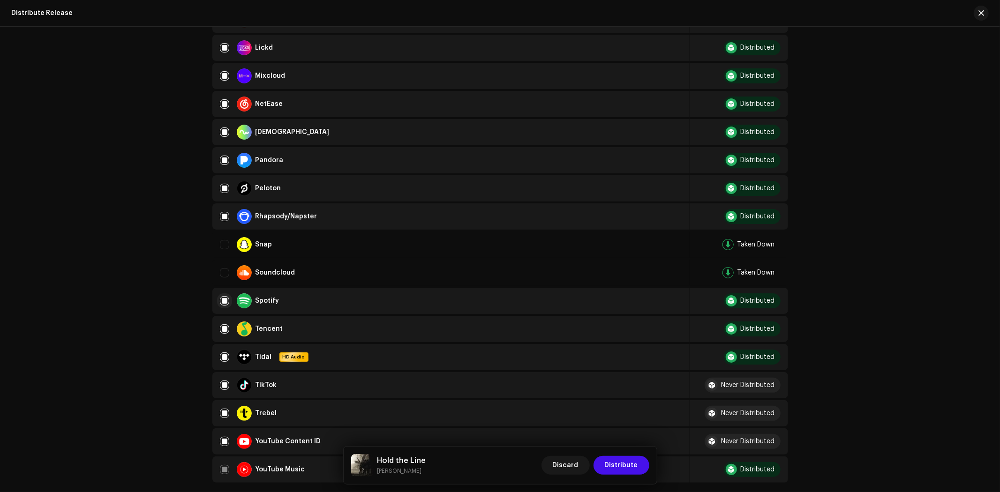
click at [220, 296] on input "Row Selected" at bounding box center [224, 300] width 9 height 9
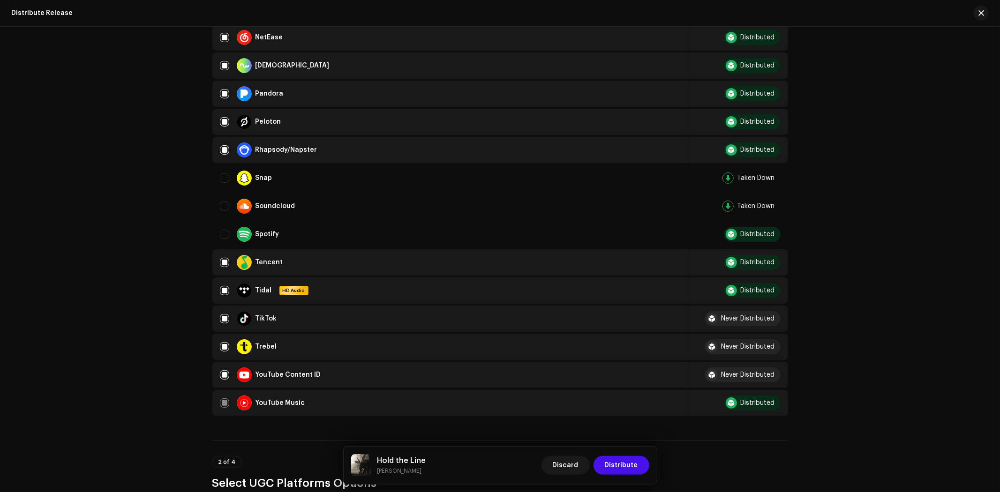
scroll to position [729, 0]
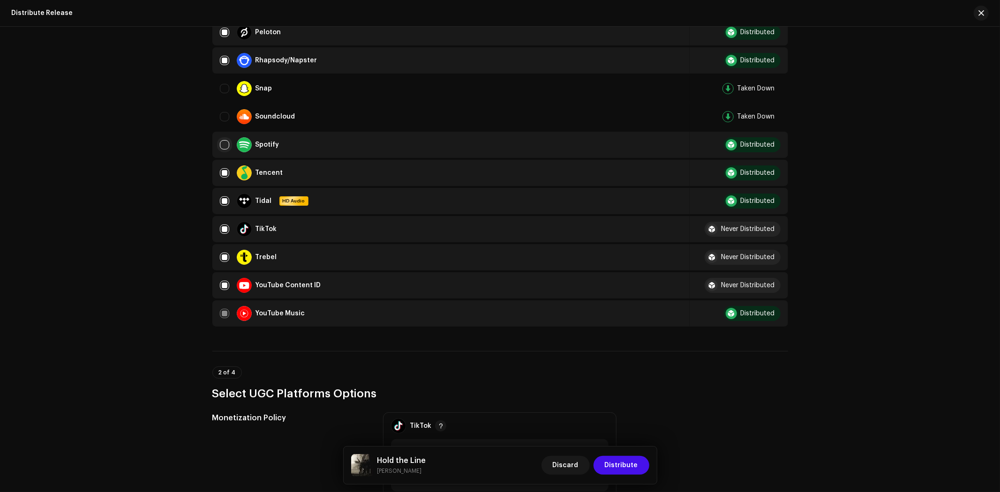
click at [221, 140] on input "Row Unselected" at bounding box center [224, 144] width 9 height 9
checkbox input "true"
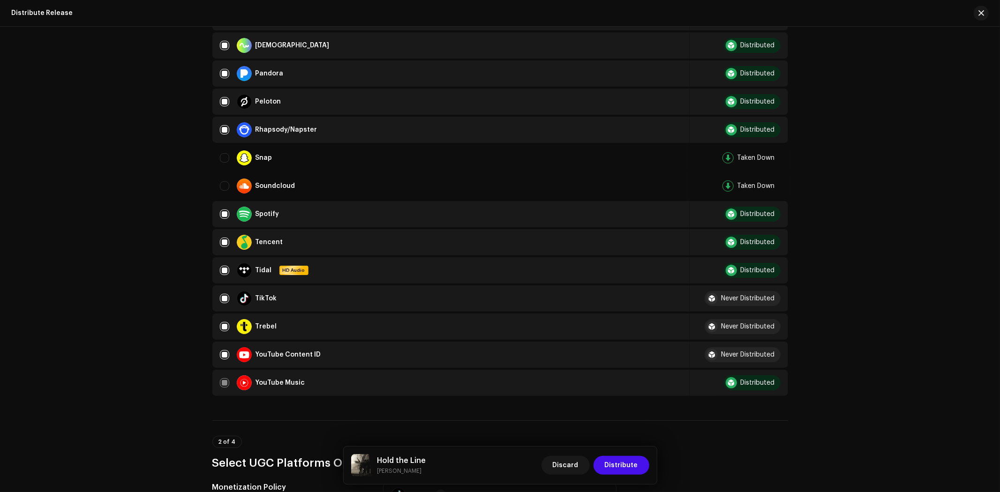
scroll to position [885, 0]
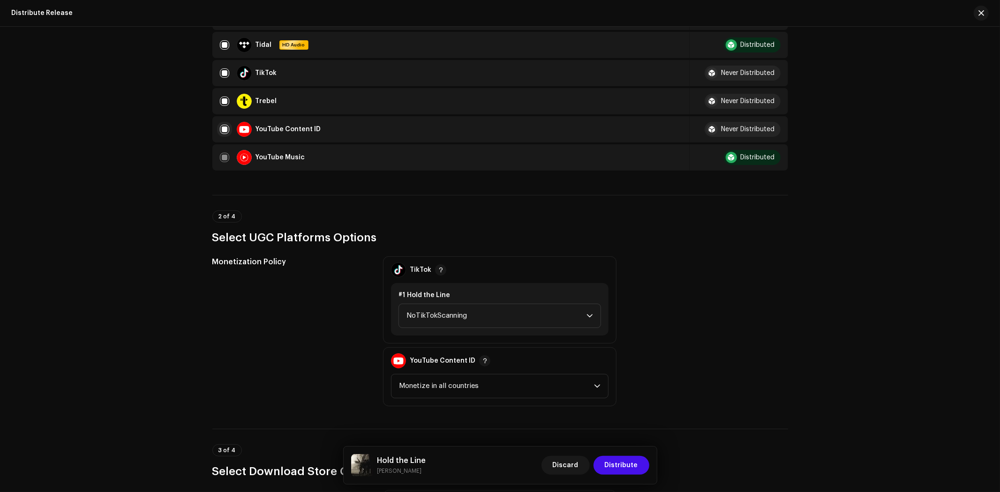
click at [221, 125] on input "Row Selected" at bounding box center [224, 129] width 9 height 9
checkbox input "false"
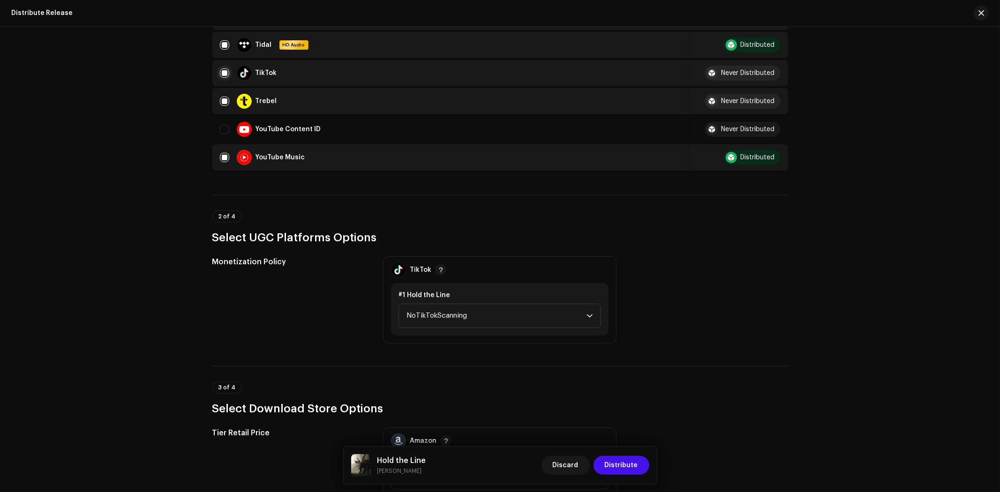
click at [223, 68] on input "Row Selected" at bounding box center [224, 72] width 9 height 9
checkbox input "false"
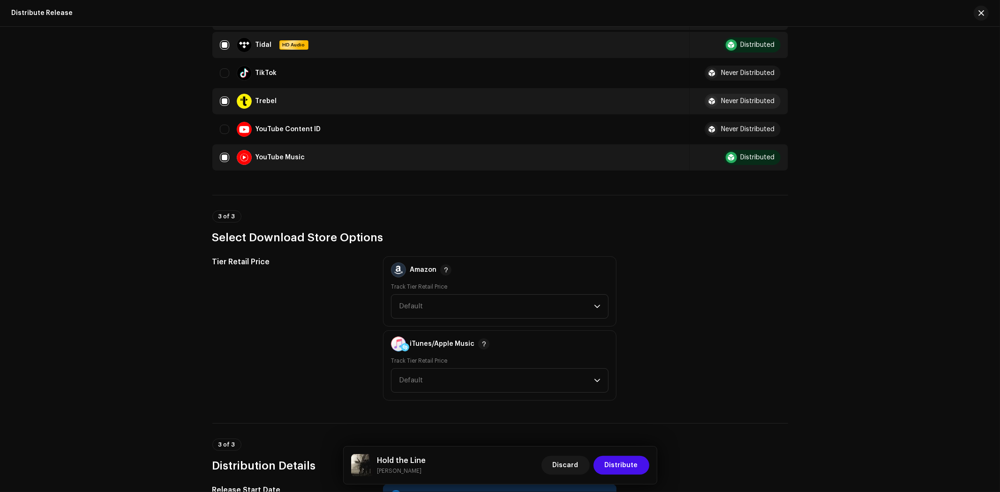
scroll to position [1115, 0]
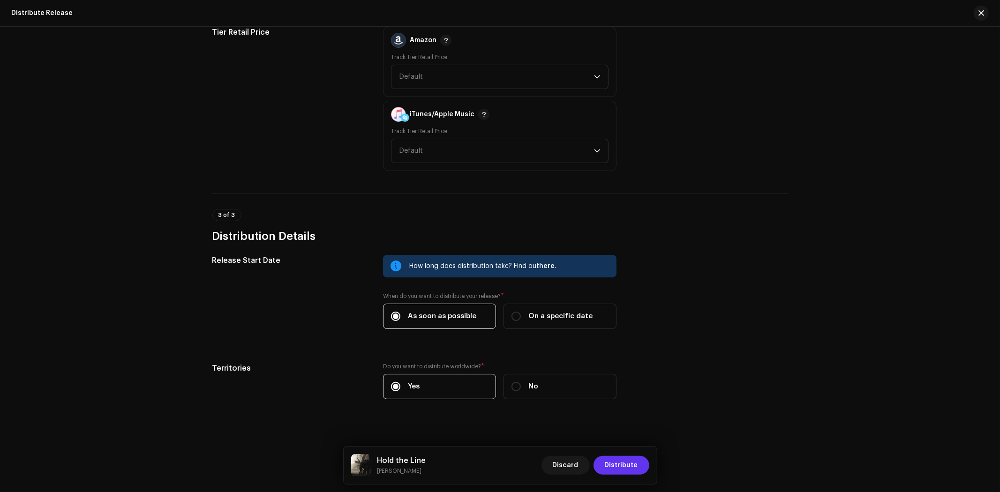
click at [625, 466] on span "Distribute" at bounding box center [621, 465] width 33 height 19
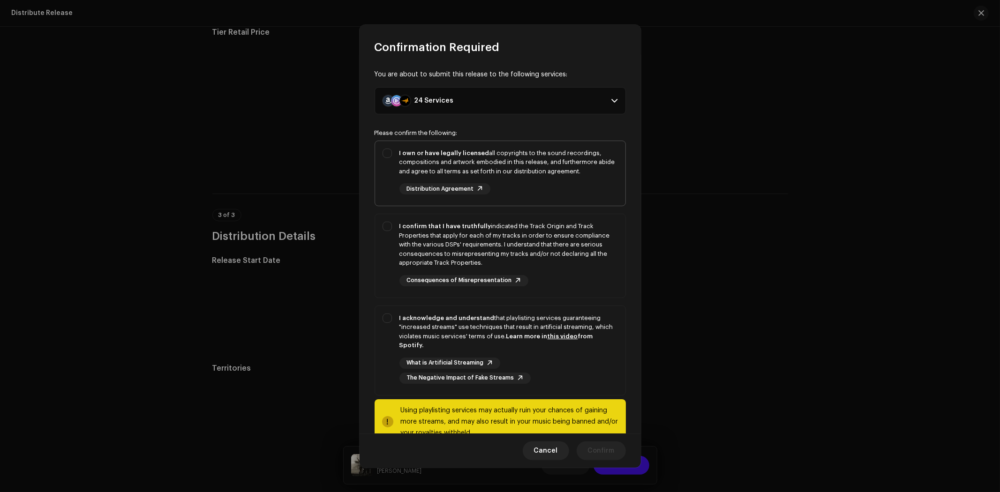
click at [564, 153] on div "I own or have legally licensed all copyrights to the sound recordings, composit…" at bounding box center [509, 163] width 219 height 28
checkbox input "true"
click at [554, 250] on div "I confirm that I have truthfully indicated the Track Origin and Track Propertie…" at bounding box center [509, 245] width 219 height 46
checkbox input "true"
click at [551, 345] on div "I acknowledge and understand that playlisting services guaranteeing "increased …" at bounding box center [509, 332] width 219 height 37
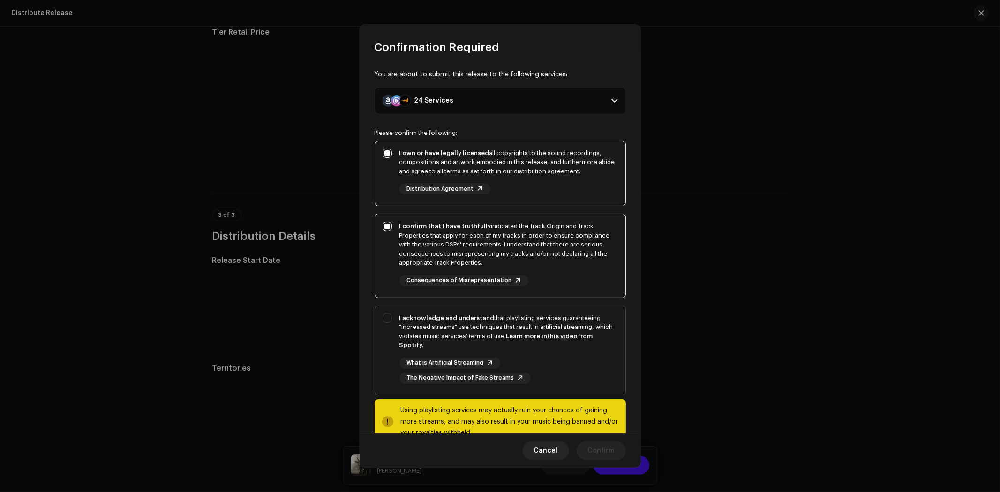
checkbox input "true"
click at [584, 443] on button "Confirm" at bounding box center [601, 451] width 49 height 19
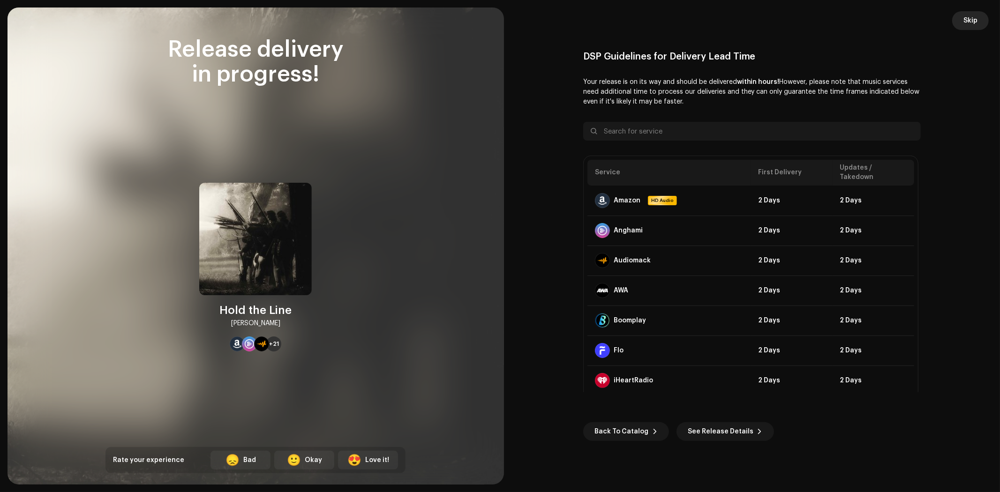
click at [966, 12] on span "Skip" at bounding box center [971, 20] width 14 height 19
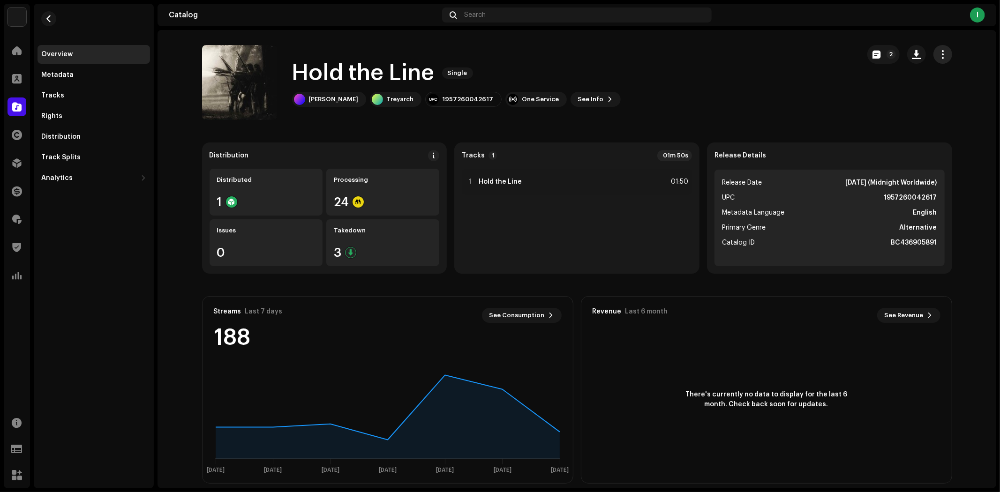
click at [939, 53] on span "button" at bounding box center [942, 55] width 9 height 8
click at [864, 97] on span "Edit" at bounding box center [860, 96] width 13 height 8
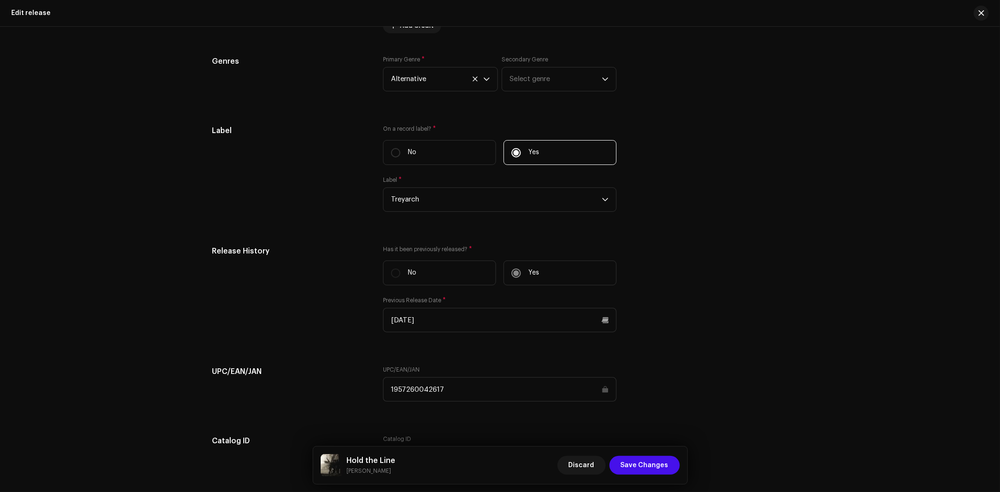
scroll to position [1298, 0]
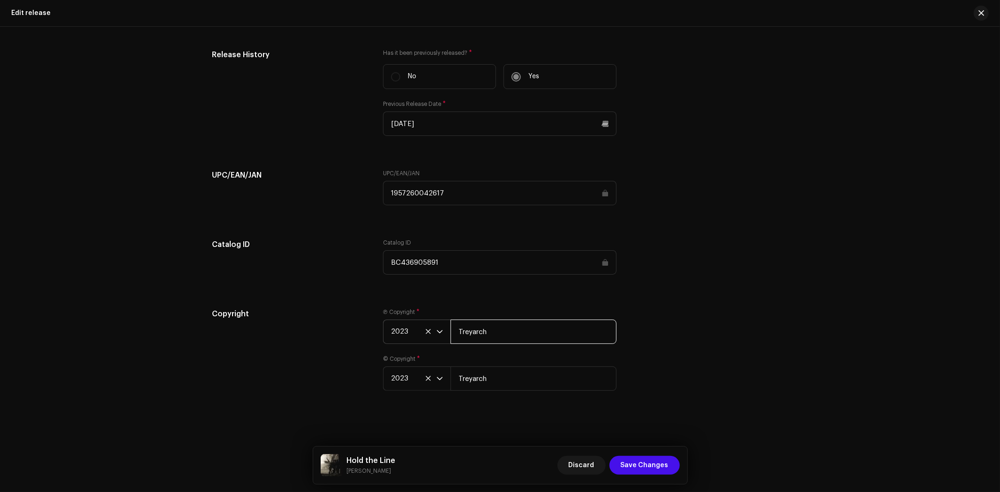
drag, startPoint x: 500, startPoint y: 331, endPoint x: 427, endPoint y: 320, distance: 73.4
click at [427, 320] on div "2023 Treyarch" at bounding box center [500, 332] width 234 height 24
copy small "[PERSON_NAME]"
drag, startPoint x: 398, startPoint y: 470, endPoint x: 252, endPoint y: 461, distance: 146.1
click at [252, 461] on div "Edit release This release has been distributed: some fields cannot be modified …" at bounding box center [500, 246] width 1000 height 492
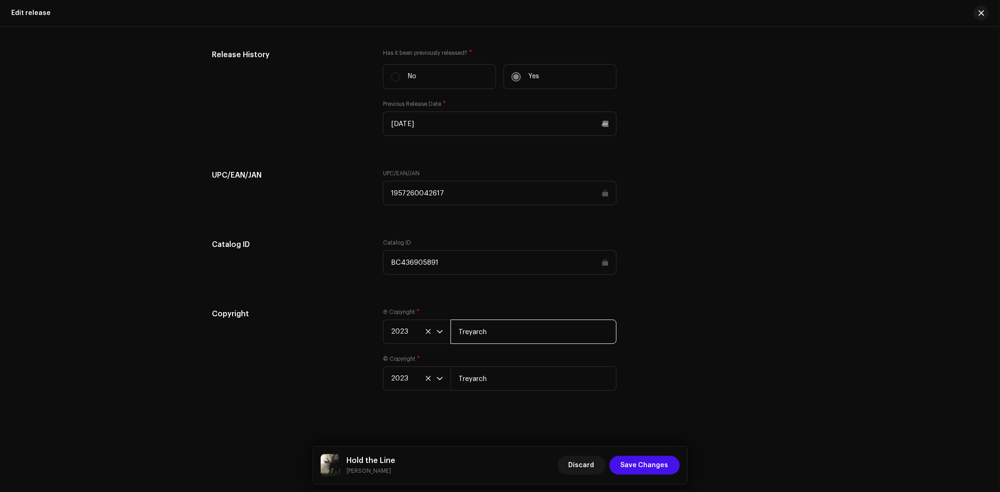
click at [521, 322] on input "Treyarch" at bounding box center [534, 332] width 166 height 24
drag, startPoint x: 518, startPoint y: 331, endPoint x: 392, endPoint y: 318, distance: 126.4
click at [392, 318] on div "Ⓟ Copyright * 2023 Treyarch" at bounding box center [500, 327] width 234 height 36
paste input "[PERSON_NAME]"
type input "[PERSON_NAME]"
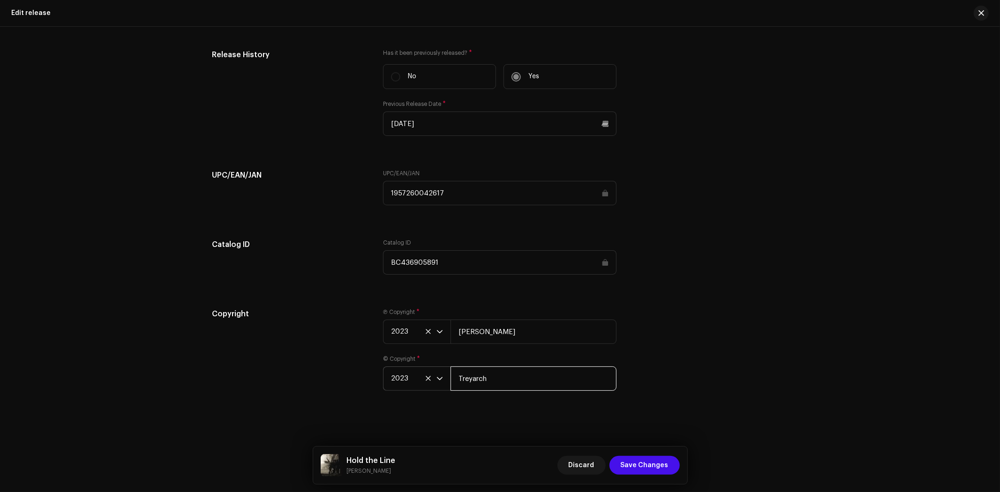
drag, startPoint x: 510, startPoint y: 378, endPoint x: 422, endPoint y: 381, distance: 87.7
click at [403, 371] on div "2023 Treyarch" at bounding box center [500, 379] width 234 height 24
paste input "[PERSON_NAME]"
type input "[PERSON_NAME]"
click at [654, 467] on span "Save Changes" at bounding box center [645, 465] width 48 height 19
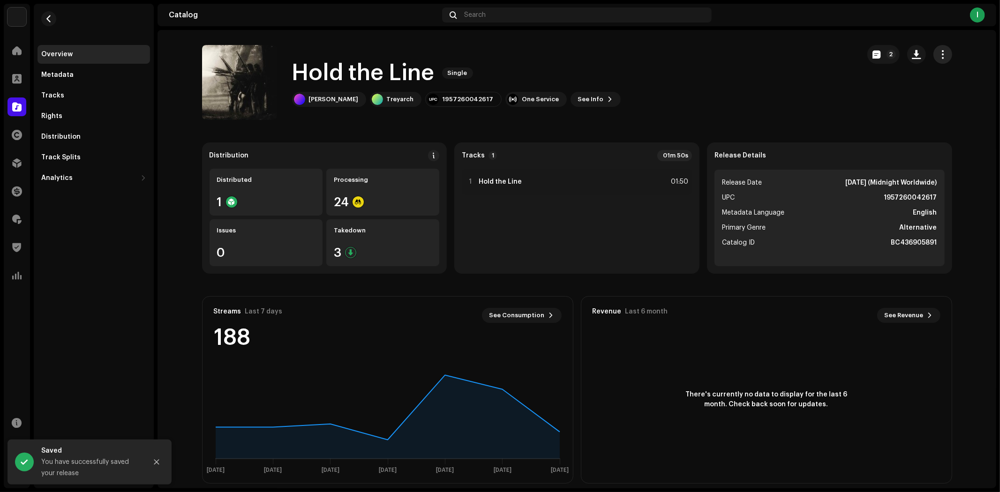
click at [943, 53] on span "button" at bounding box center [942, 55] width 9 height 8
click at [901, 92] on div "Edit" at bounding box center [897, 96] width 87 height 8
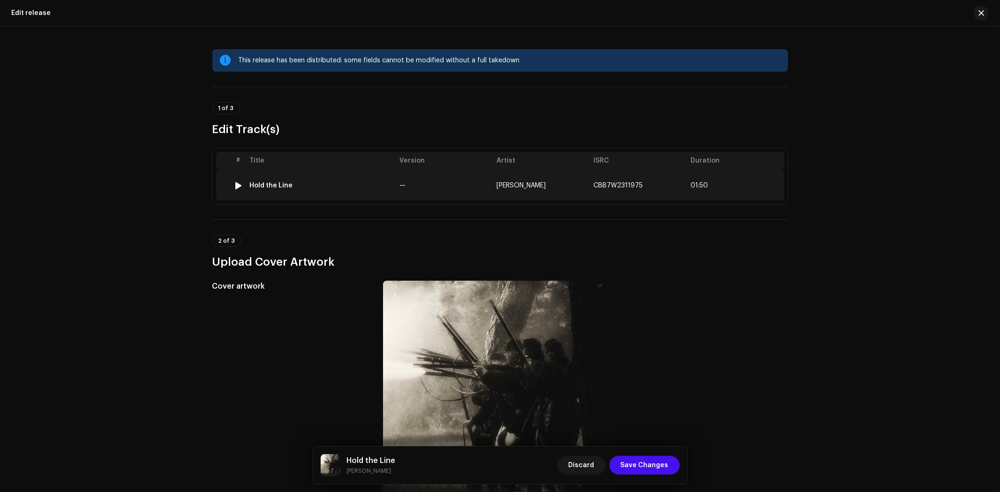
click at [460, 181] on td "—" at bounding box center [444, 186] width 97 height 30
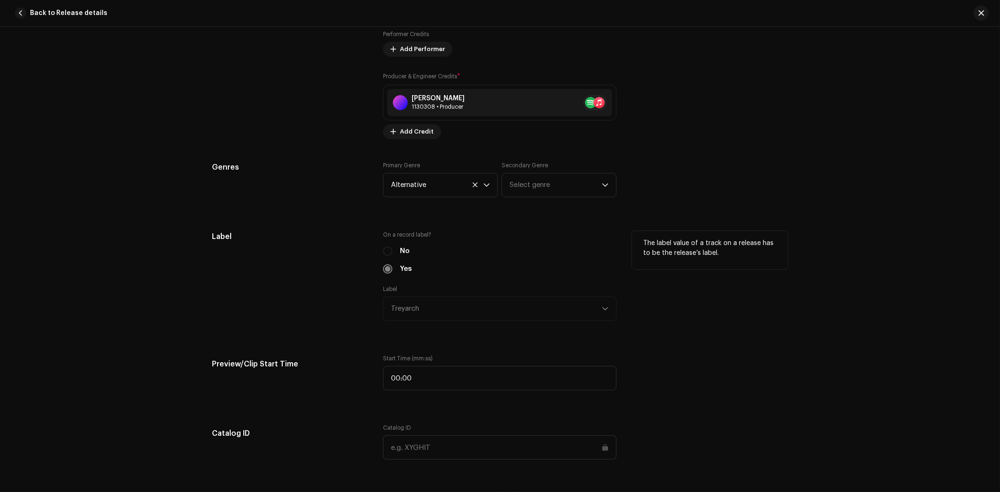
scroll to position [833, 0]
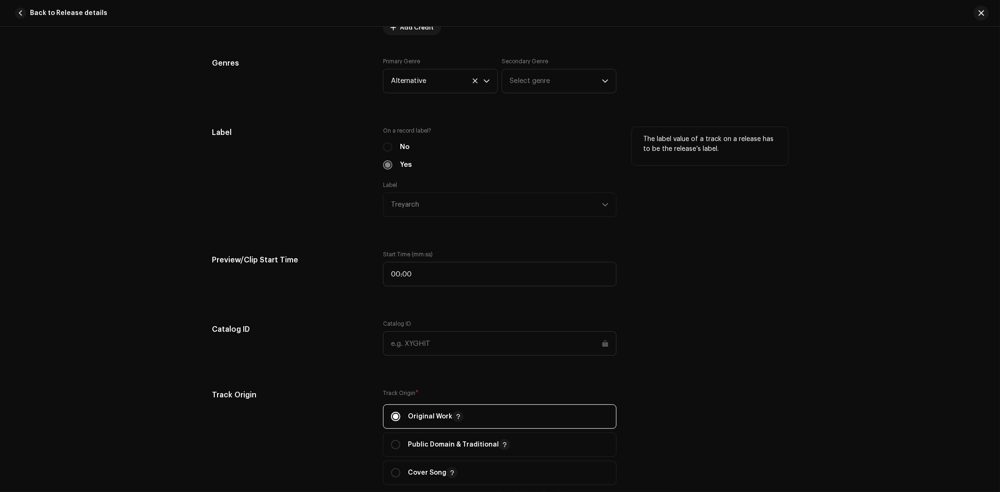
drag, startPoint x: 499, startPoint y: 211, endPoint x: 491, endPoint y: 205, distance: 10.0
click at [499, 210] on div "Label Treyarch" at bounding box center [500, 199] width 234 height 36
click at [384, 146] on div "No" at bounding box center [500, 147] width 234 height 10
click at [983, 9] on span "button" at bounding box center [982, 13] width 6 height 8
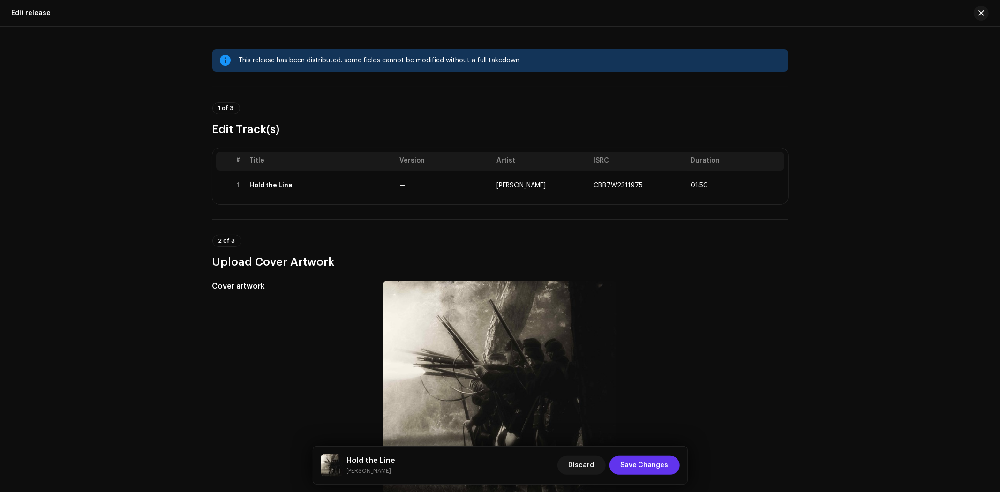
click at [671, 469] on button "Save Changes" at bounding box center [645, 465] width 70 height 19
